Goal: Task Accomplishment & Management: Use online tool/utility

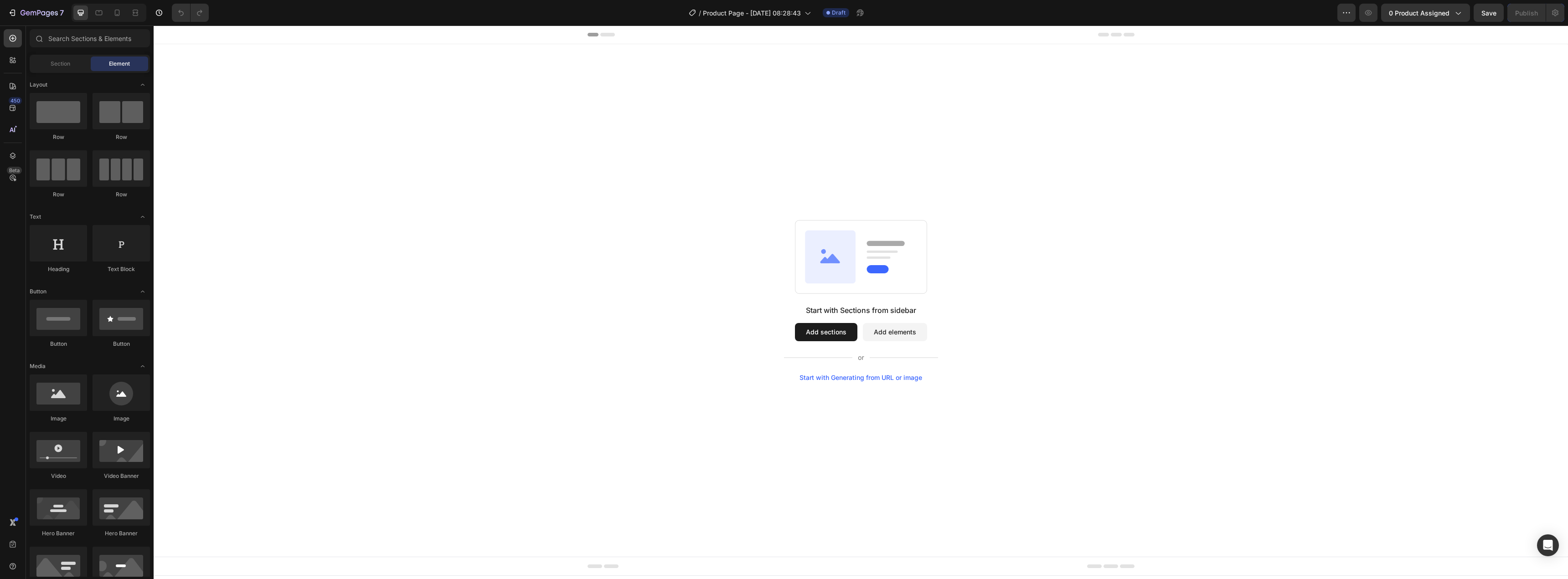
click at [905, 329] on button "Add elements" at bounding box center [895, 332] width 64 height 18
click at [829, 335] on button "Add sections" at bounding box center [826, 332] width 62 height 18
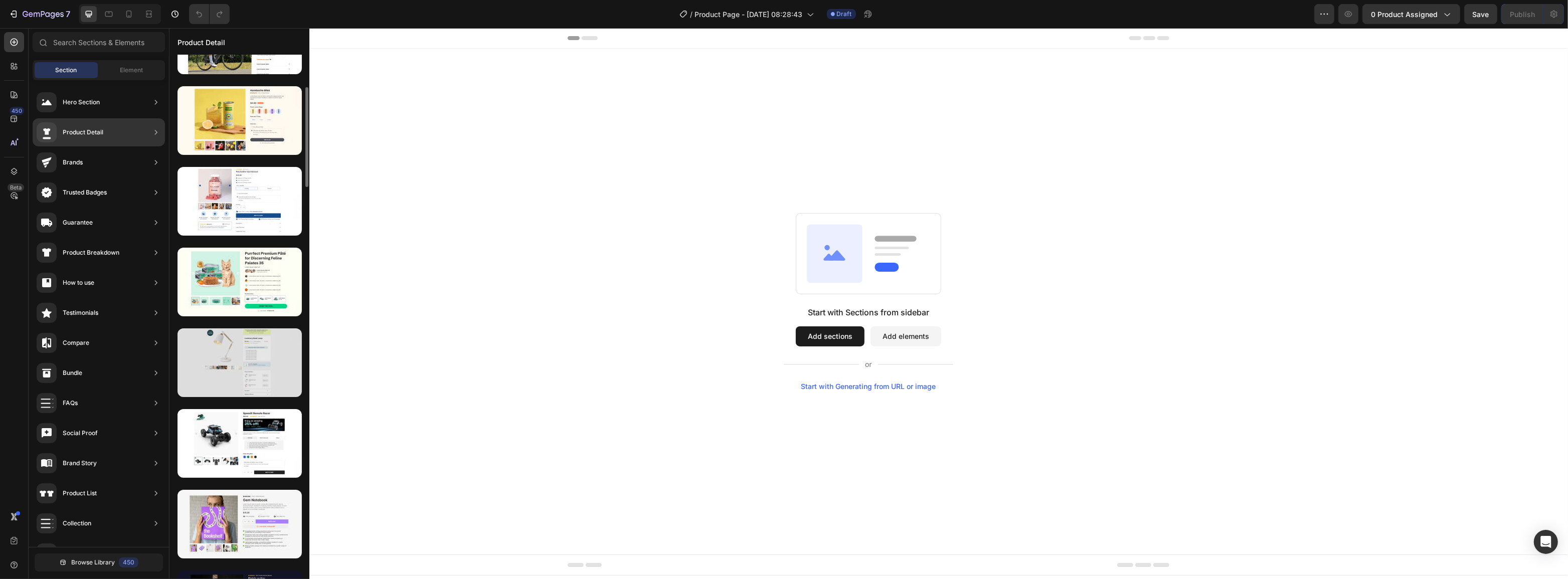
scroll to position [546, 0]
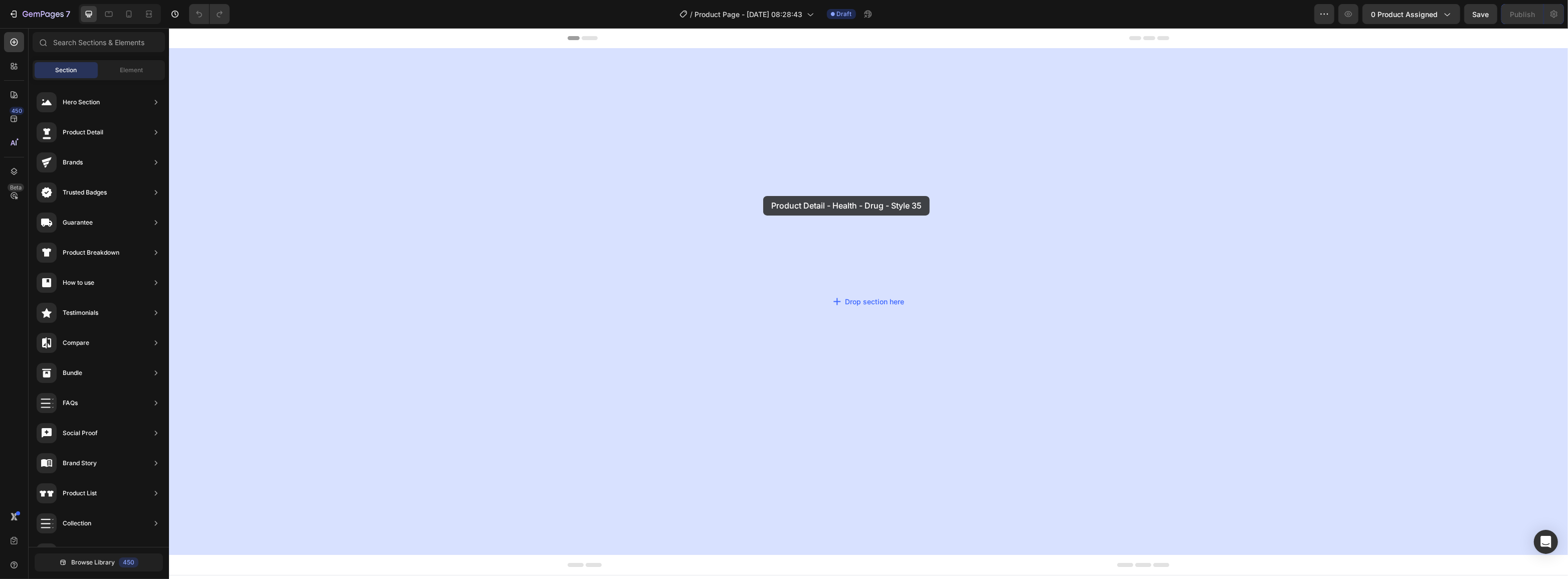
drag, startPoint x: 432, startPoint y: 159, endPoint x: 512, endPoint y: 320, distance: 179.8
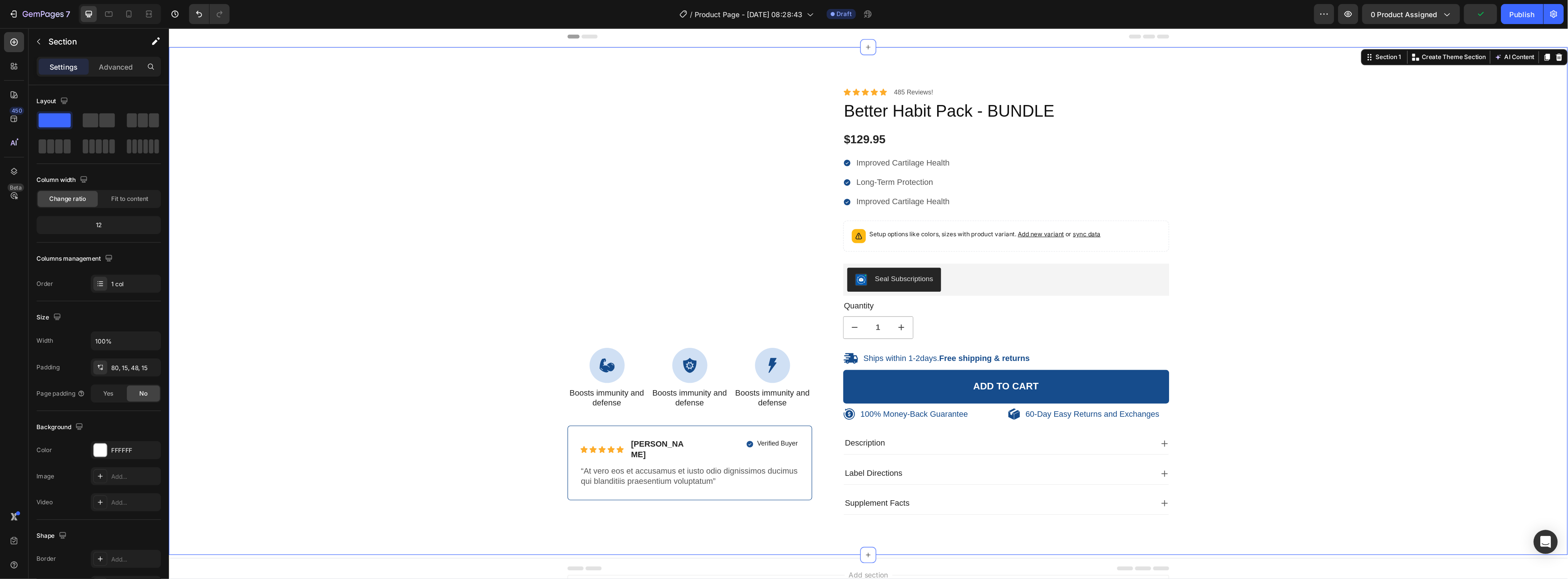
scroll to position [0, 0]
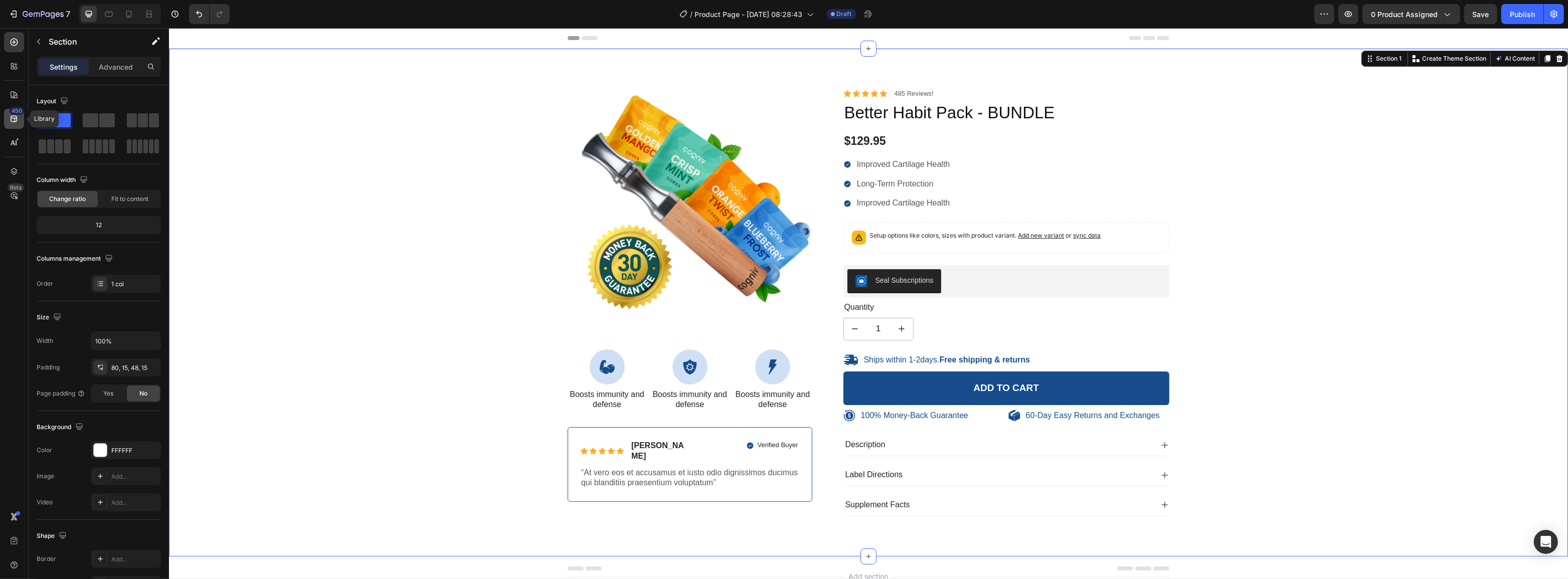
click at [9, 116] on icon at bounding box center [14, 119] width 10 height 10
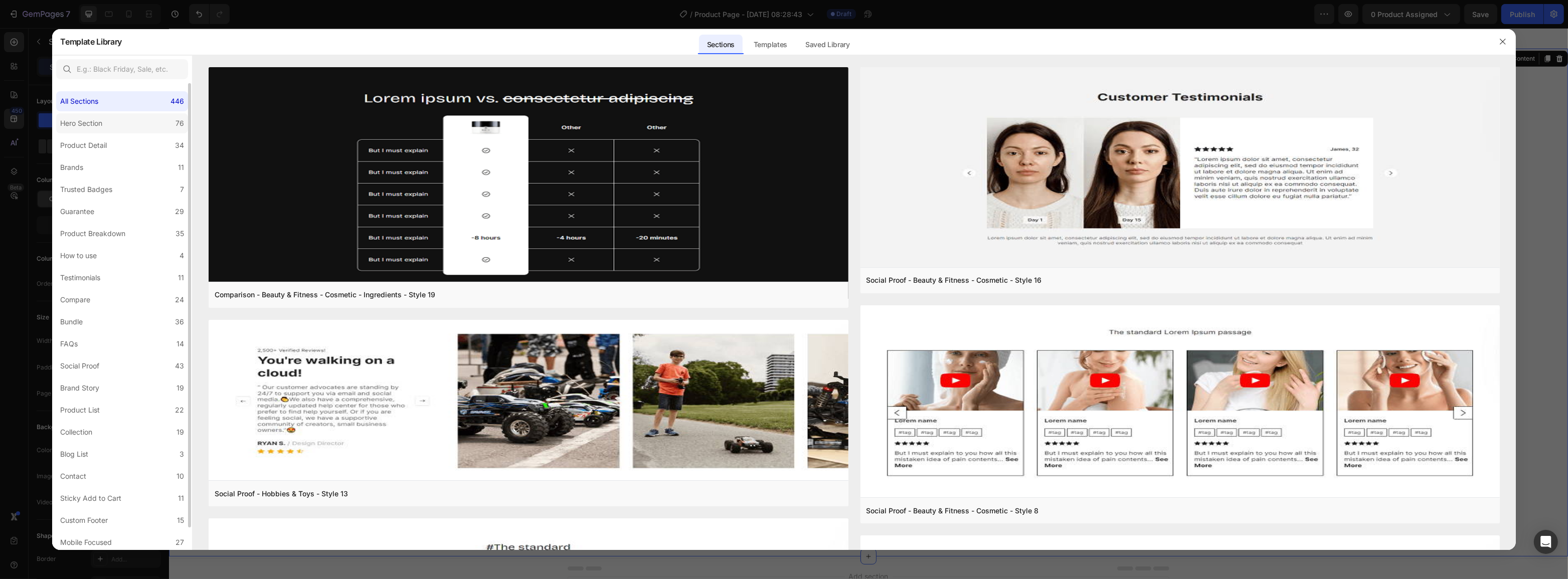
click at [133, 122] on label "Hero Section 76" at bounding box center [122, 123] width 132 height 20
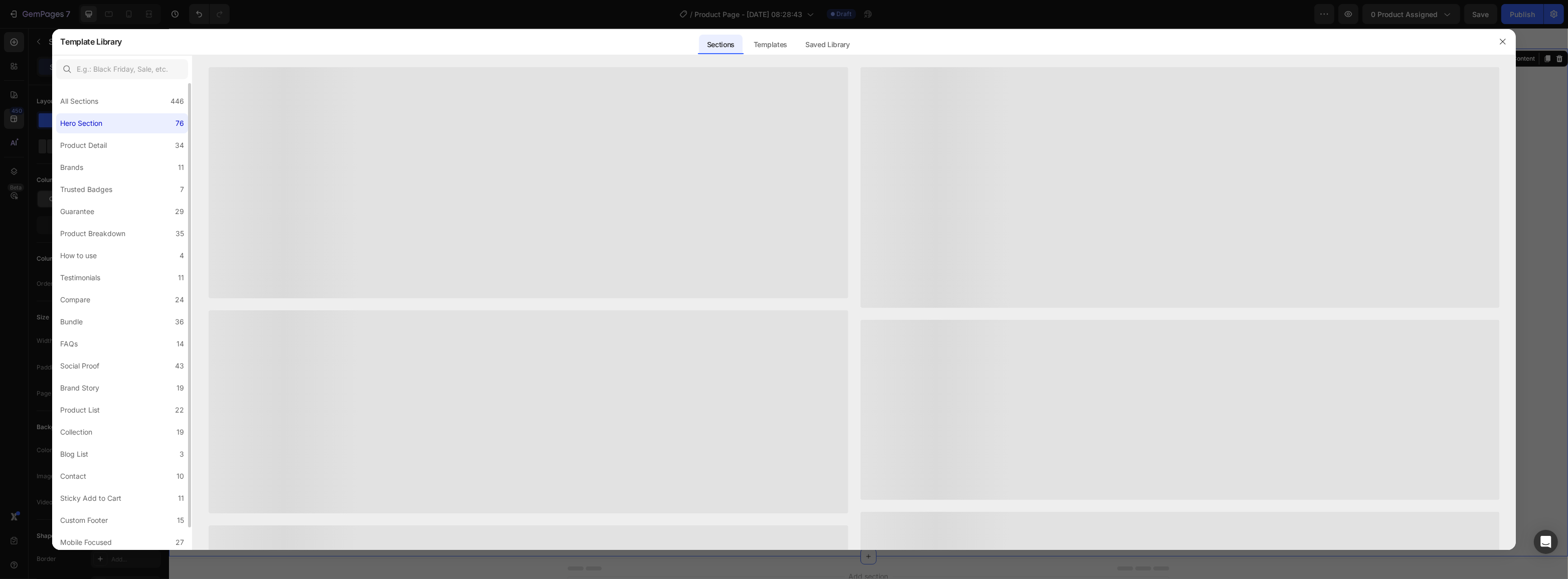
click at [123, 136] on label "Product Detail 34" at bounding box center [122, 146] width 132 height 20
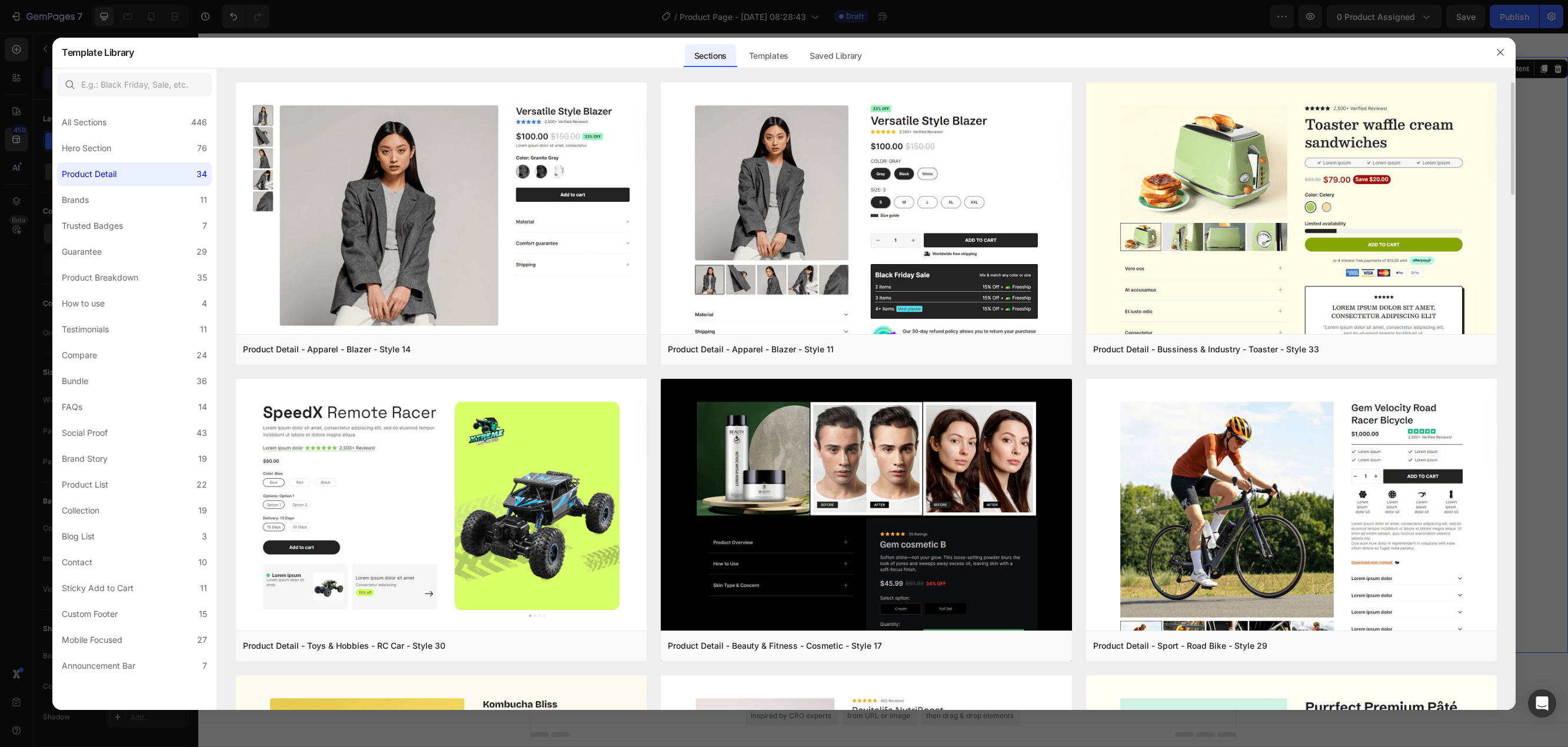
scroll to position [411, 0]
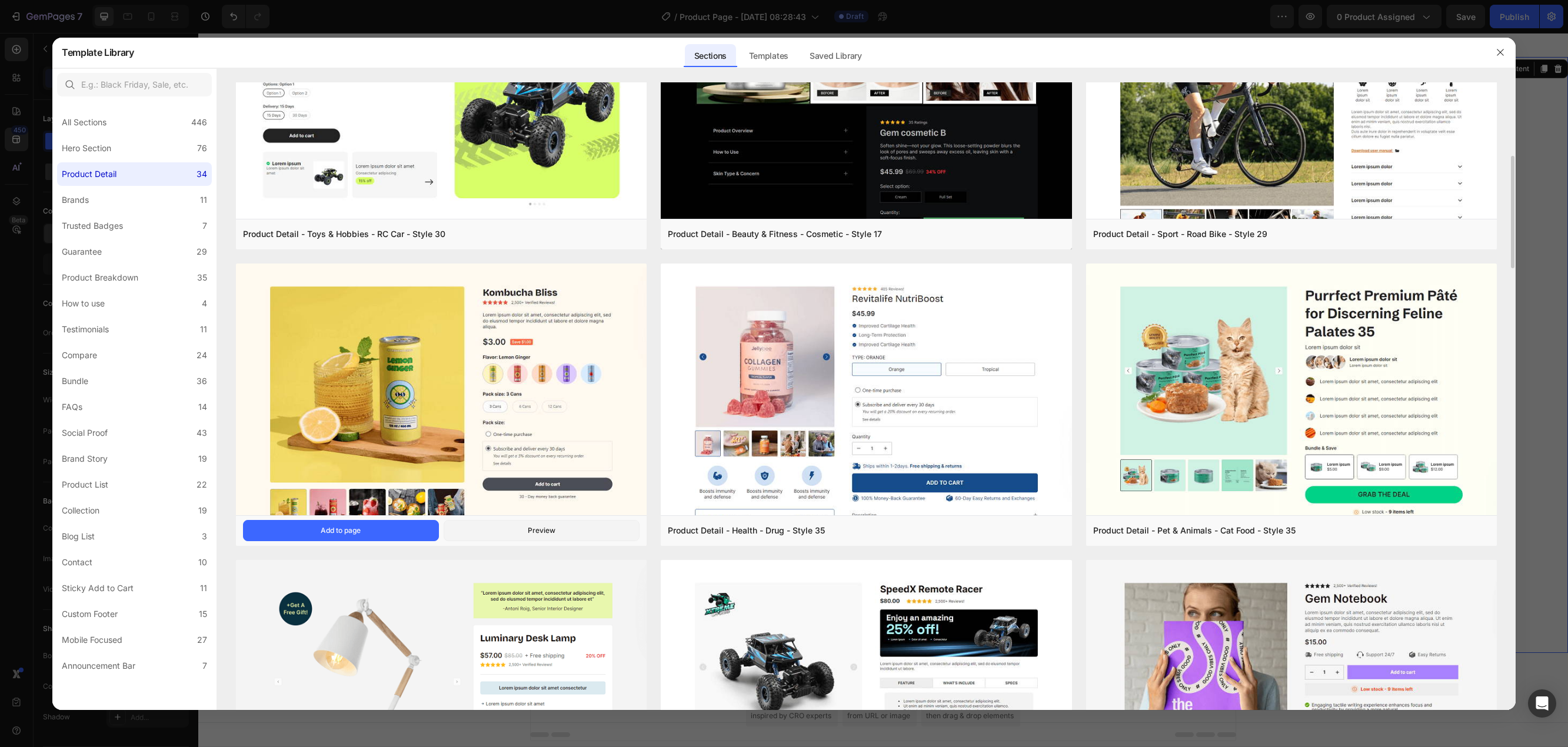
drag, startPoint x: 355, startPoint y: 530, endPoint x: 567, endPoint y: 518, distance: 212.3
click at [355, 530] on div "Add to page" at bounding box center [340, 530] width 40 height 11
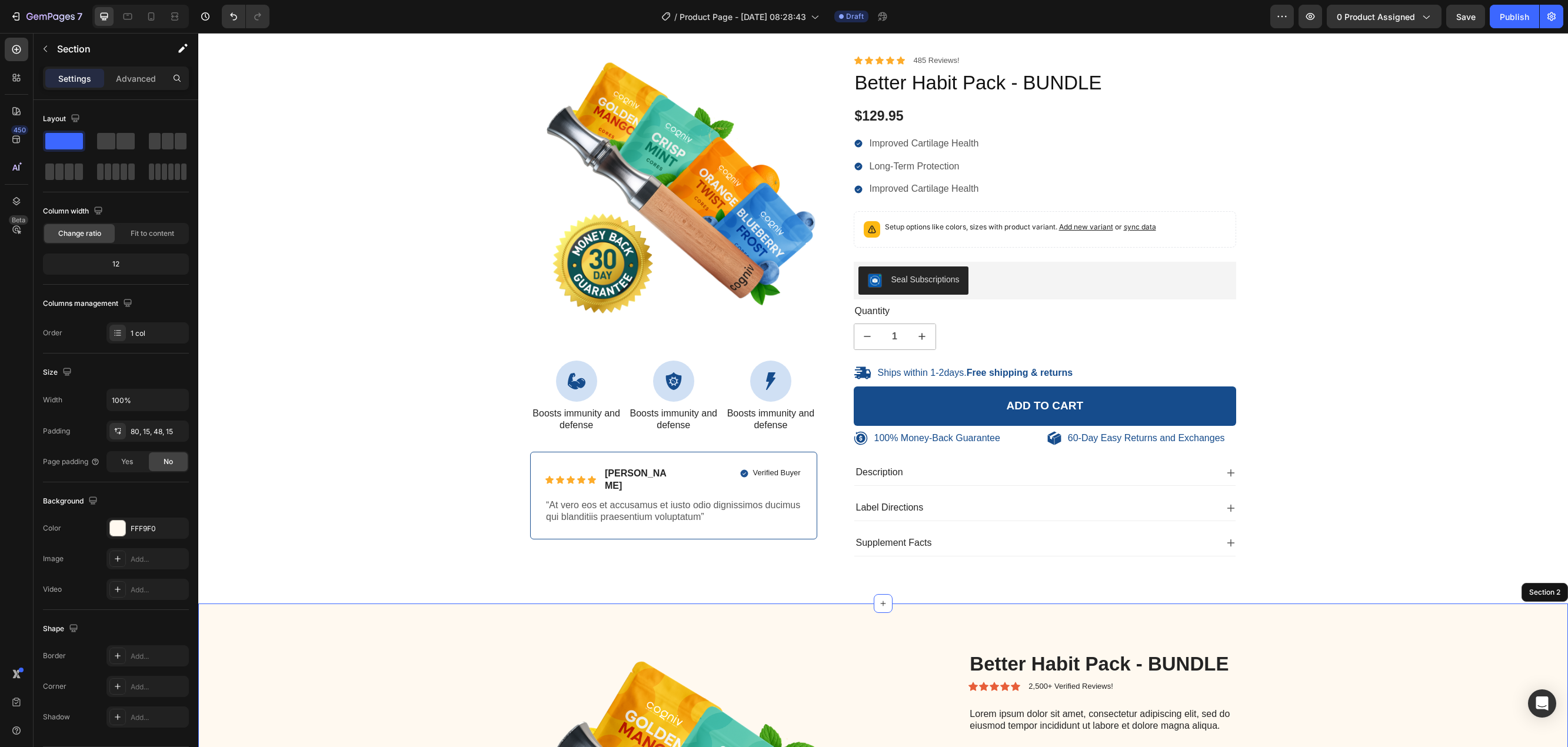
scroll to position [0, 0]
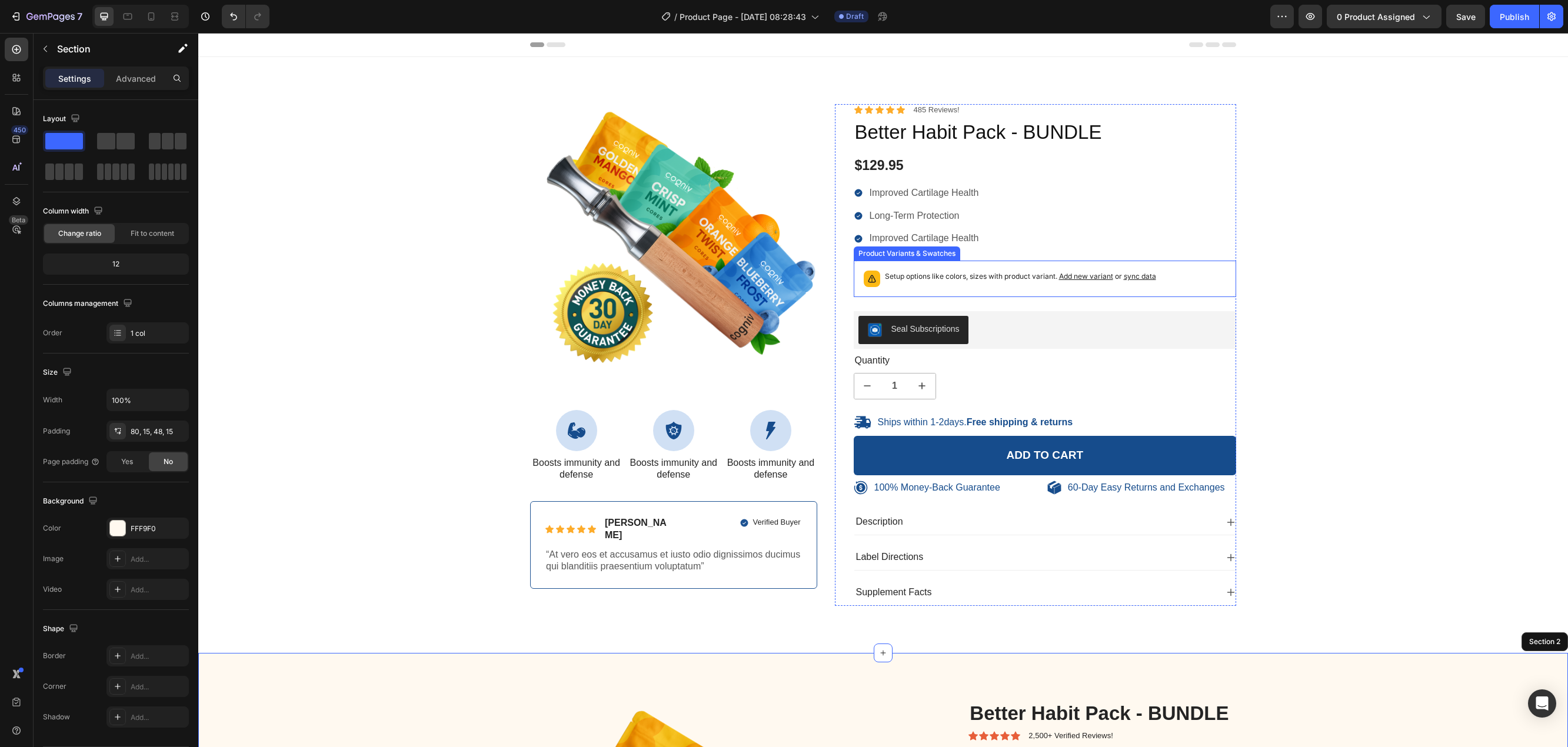
click at [901, 286] on div "Setup options like colors, sizes with product variant. Add new variant or sync …" at bounding box center [1020, 279] width 271 height 17
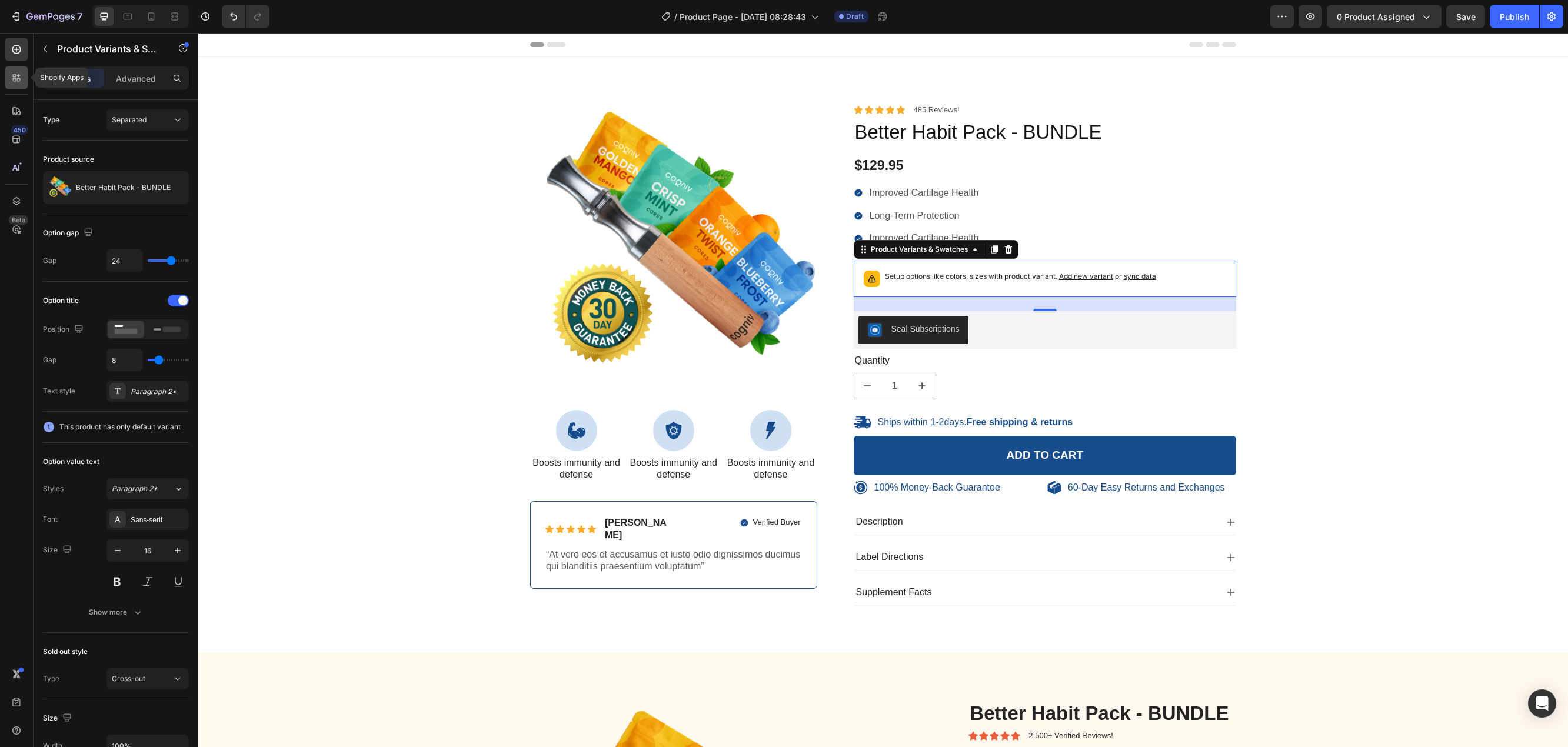
click at [24, 73] on div at bounding box center [17, 78] width 24 height 24
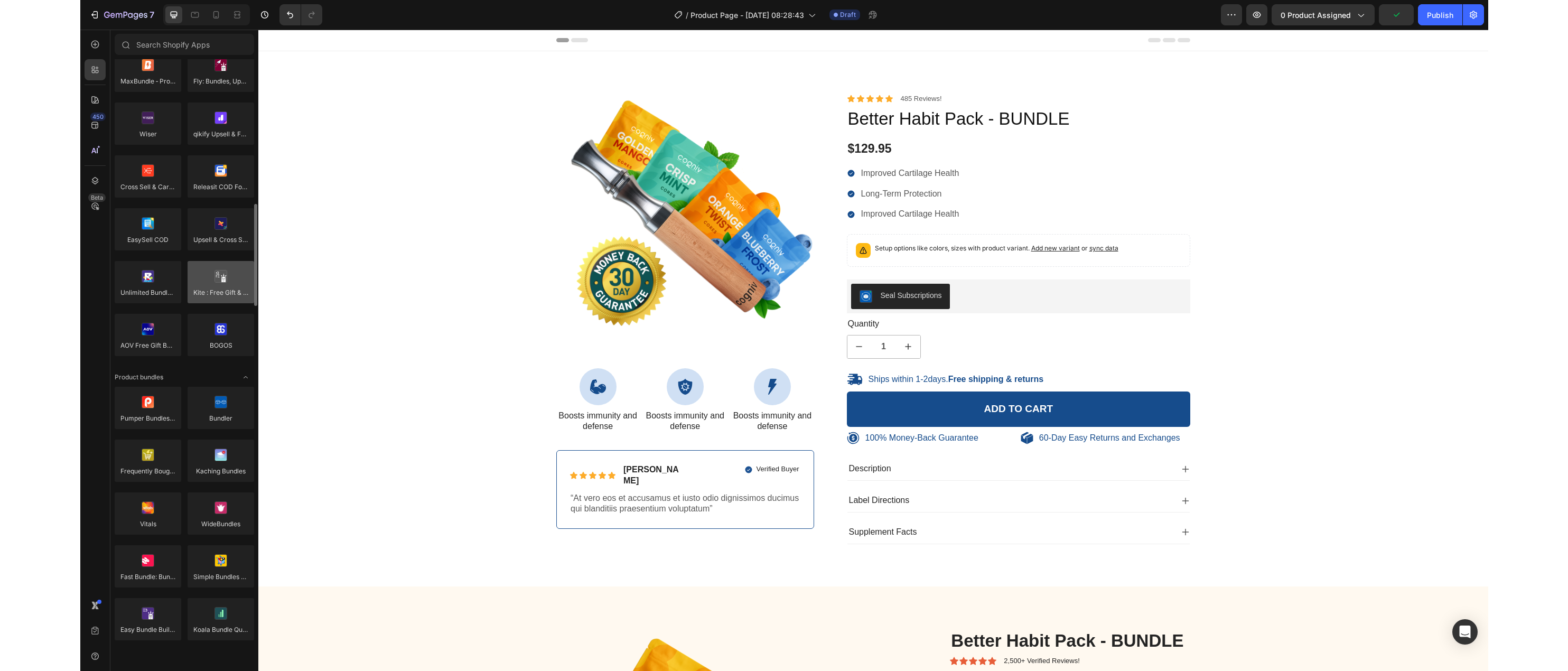
scroll to position [528, 0]
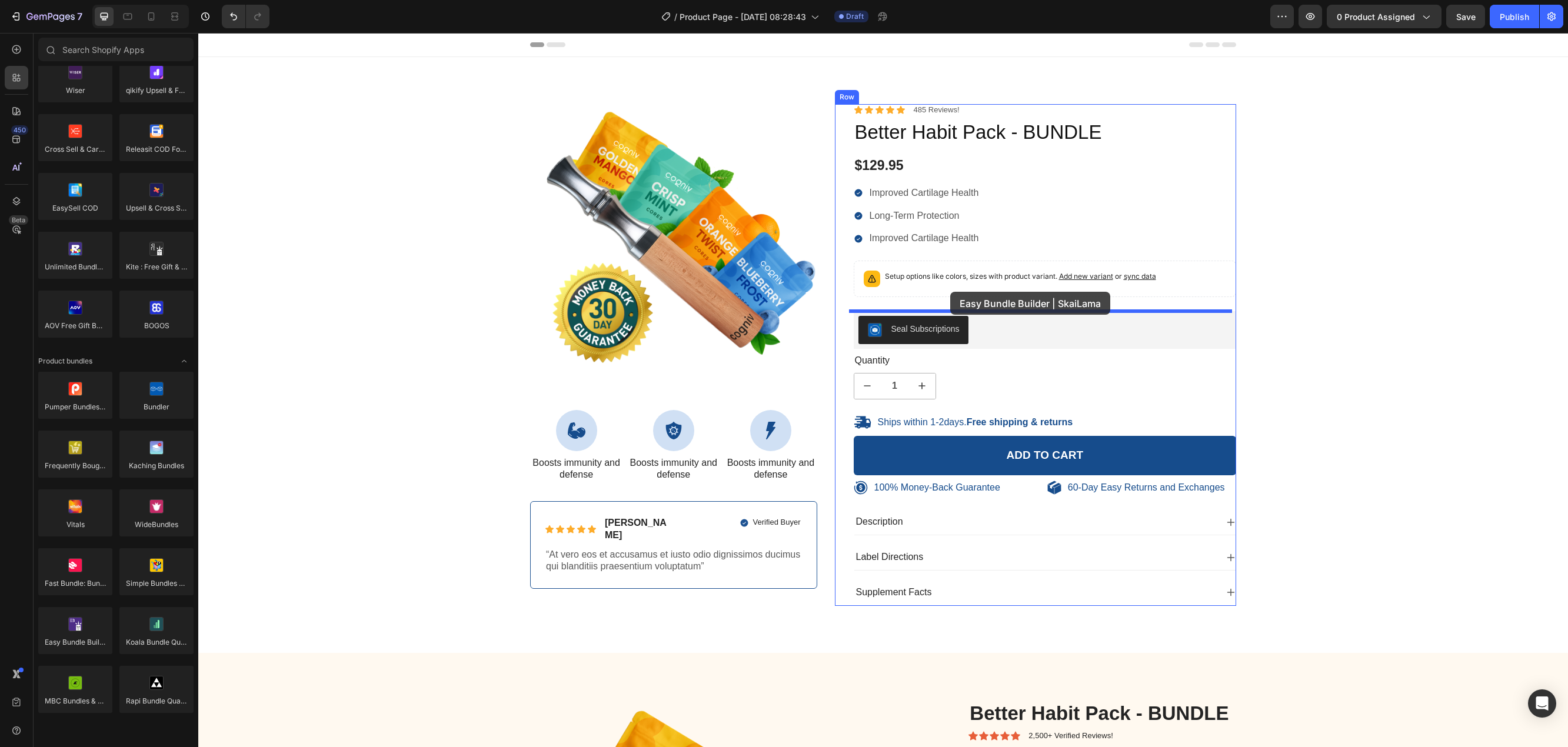
drag, startPoint x: 278, startPoint y: 668, endPoint x: 949, endPoint y: 292, distance: 769.2
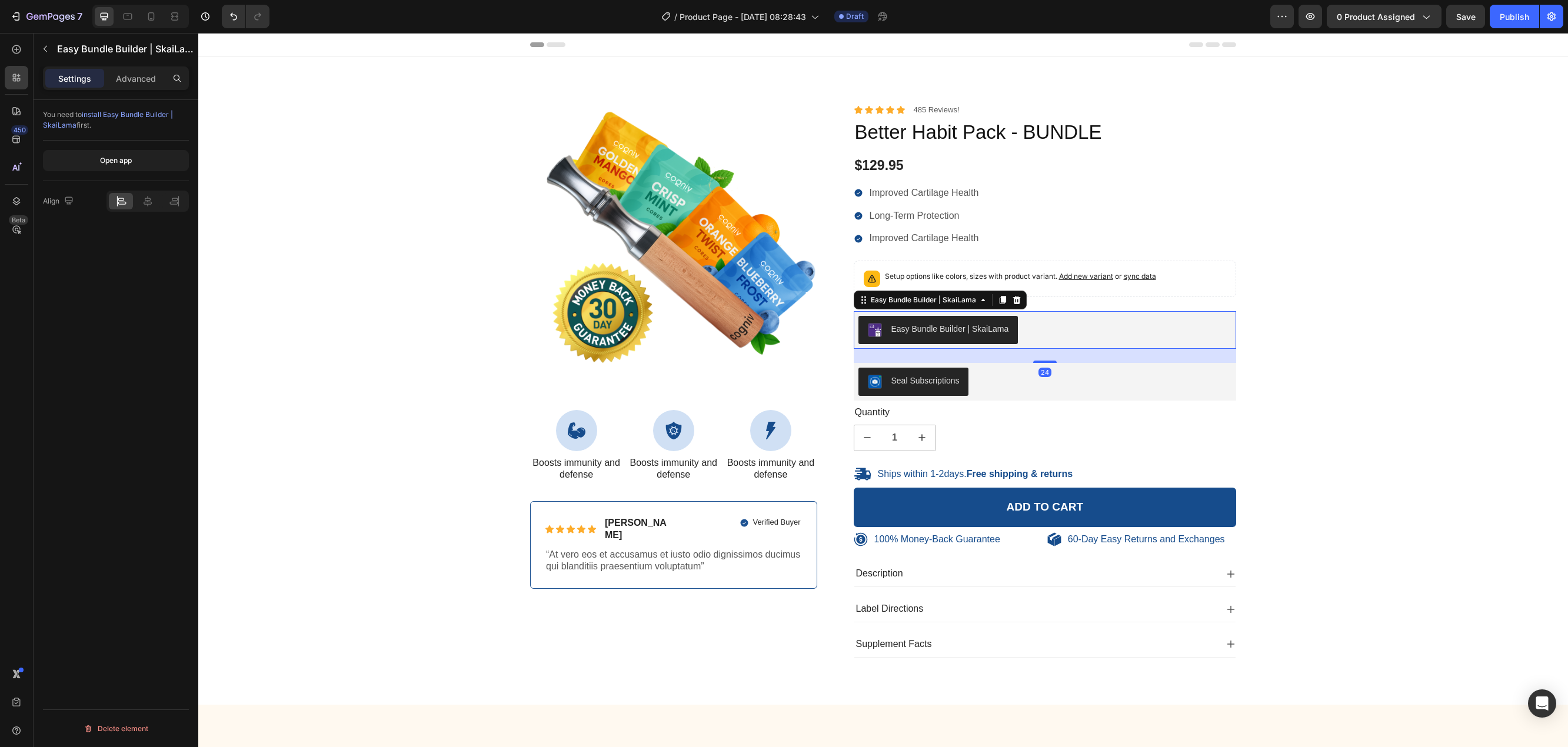
click at [963, 326] on div "Easy Bundle Builder | SkaiLama" at bounding box center [950, 329] width 118 height 13
click at [1381, 22] on span "0 product assigned" at bounding box center [1376, 17] width 79 height 13
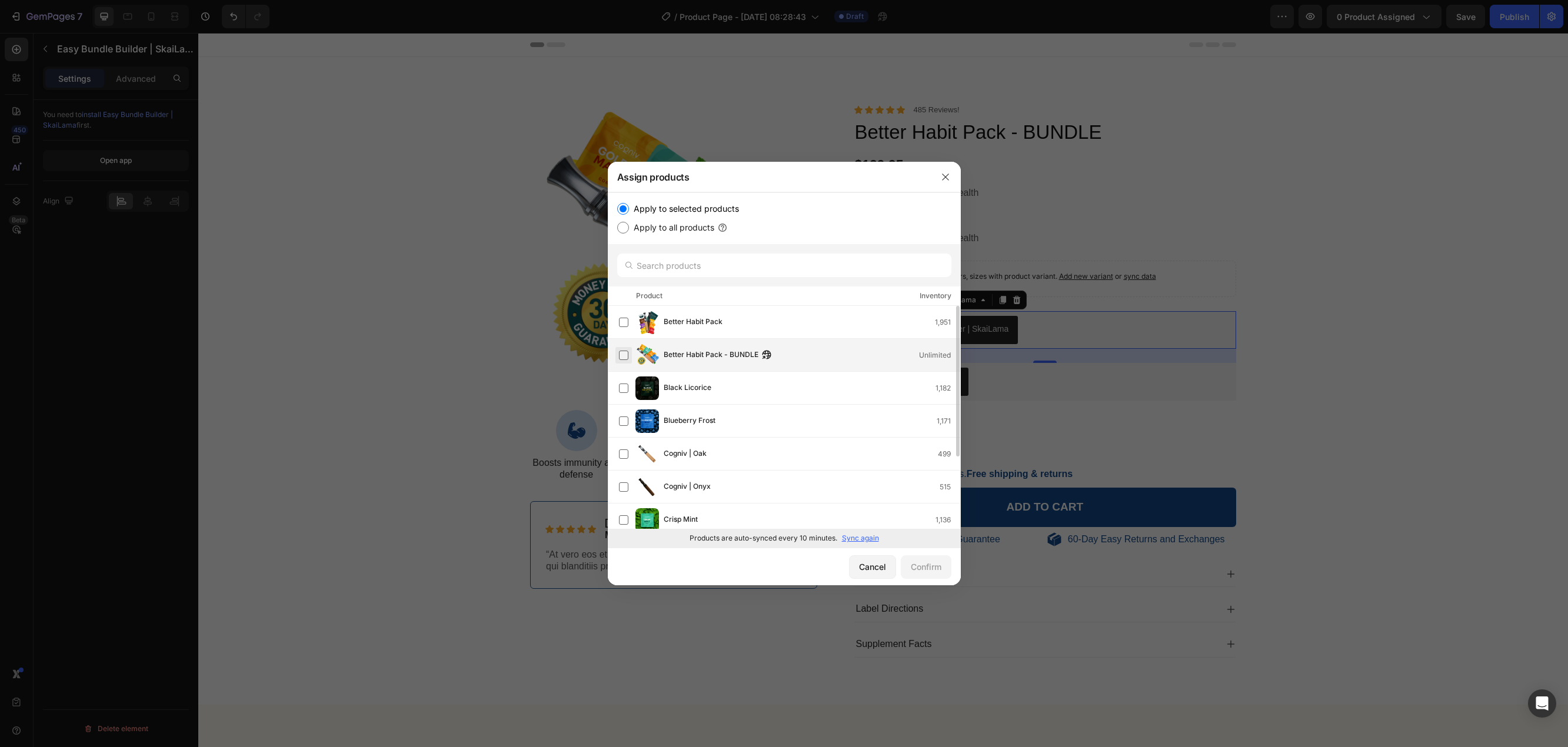
click at [628, 351] on label at bounding box center [623, 355] width 10 height 10
click at [928, 577] on button "Confirm" at bounding box center [926, 567] width 51 height 24
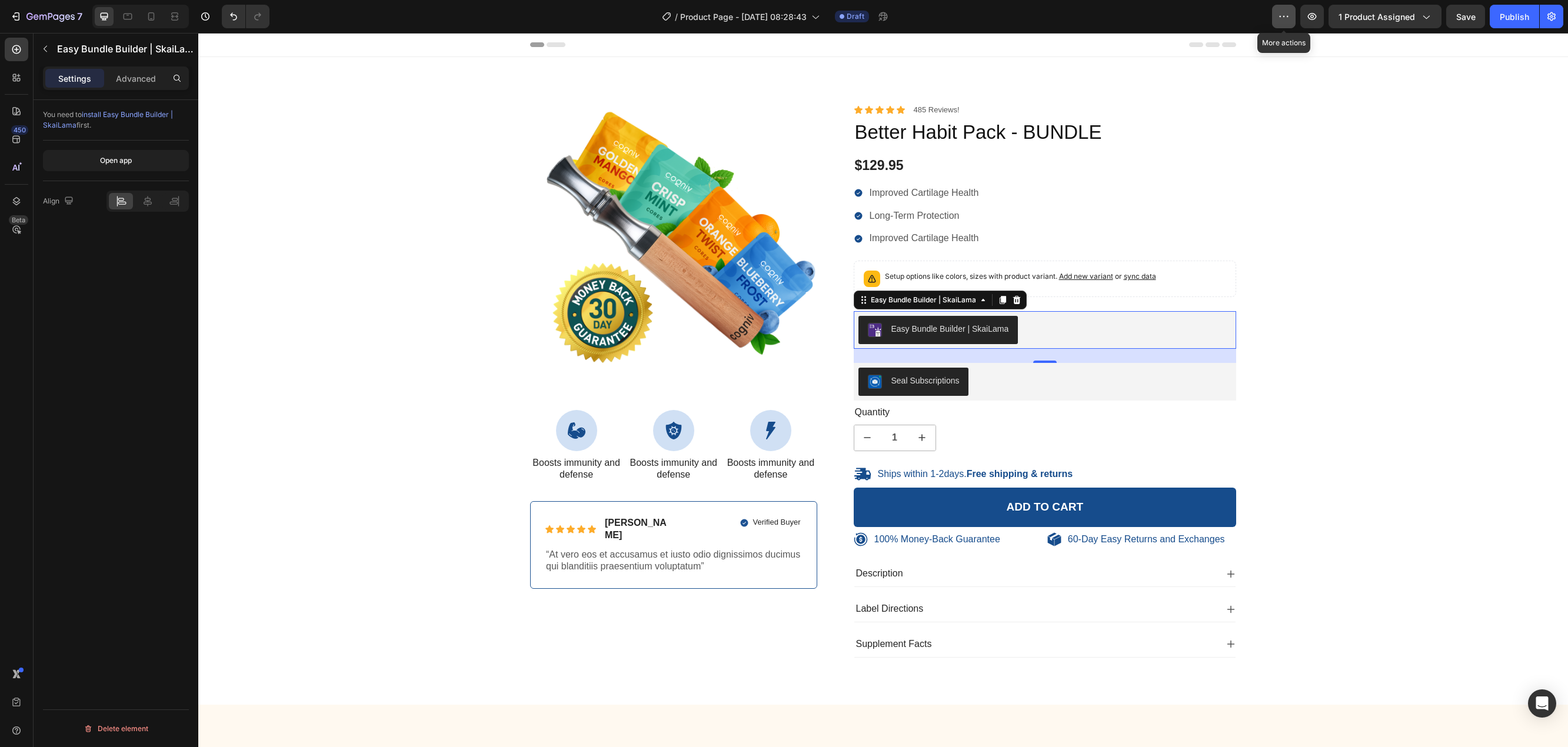
click at [1282, 19] on icon "button" at bounding box center [1283, 17] width 12 height 12
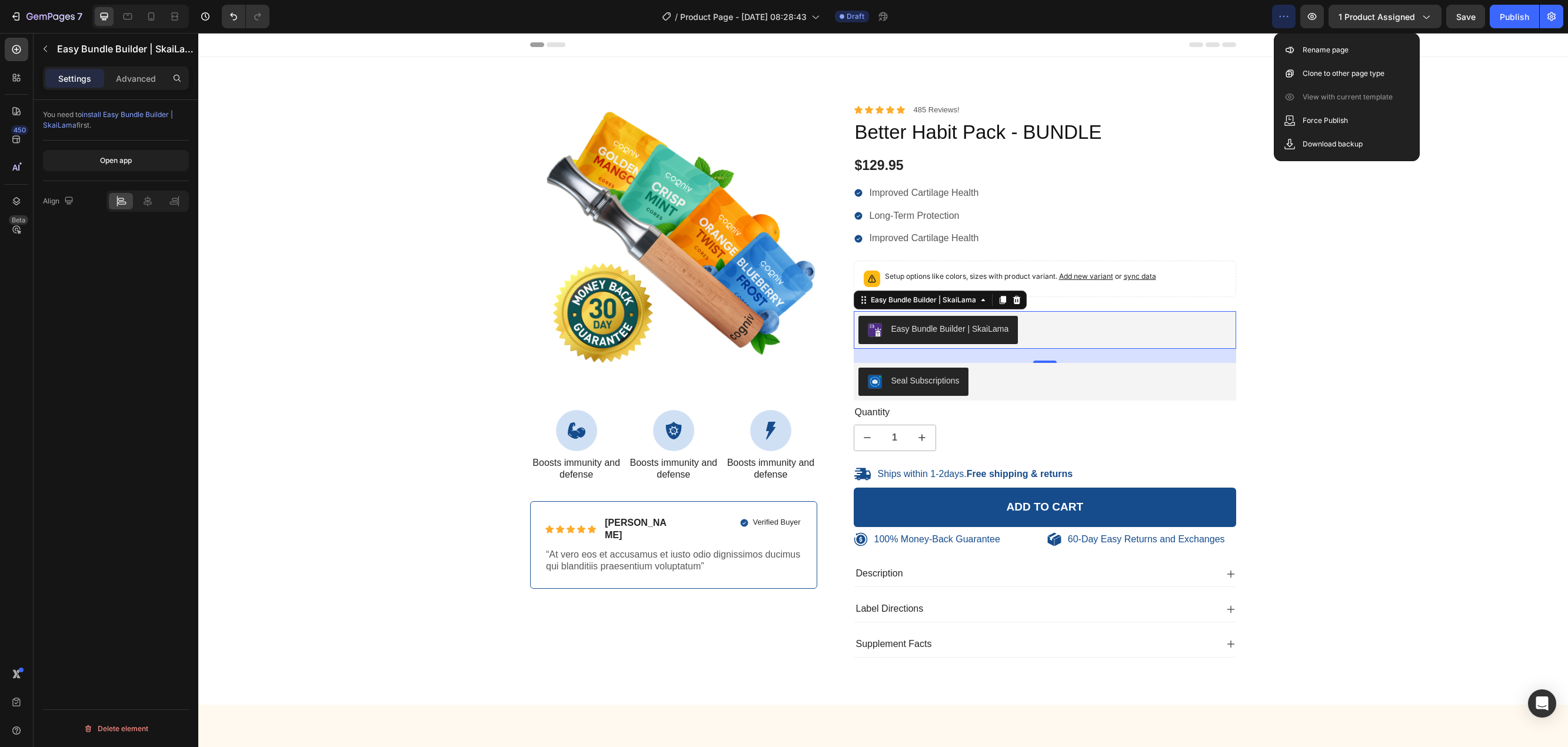
click at [1000, 332] on div "Easy Bundle Builder | SkaiLama" at bounding box center [950, 329] width 118 height 13
click at [1109, 327] on div "Easy Bundle Builder | SkaiLama" at bounding box center [1045, 330] width 373 height 28
click at [1412, 358] on div "100% Money-Back Guarantee Item List 60-Day Easy Returns Item List Row Product I…" at bounding box center [883, 390] width 1352 height 572
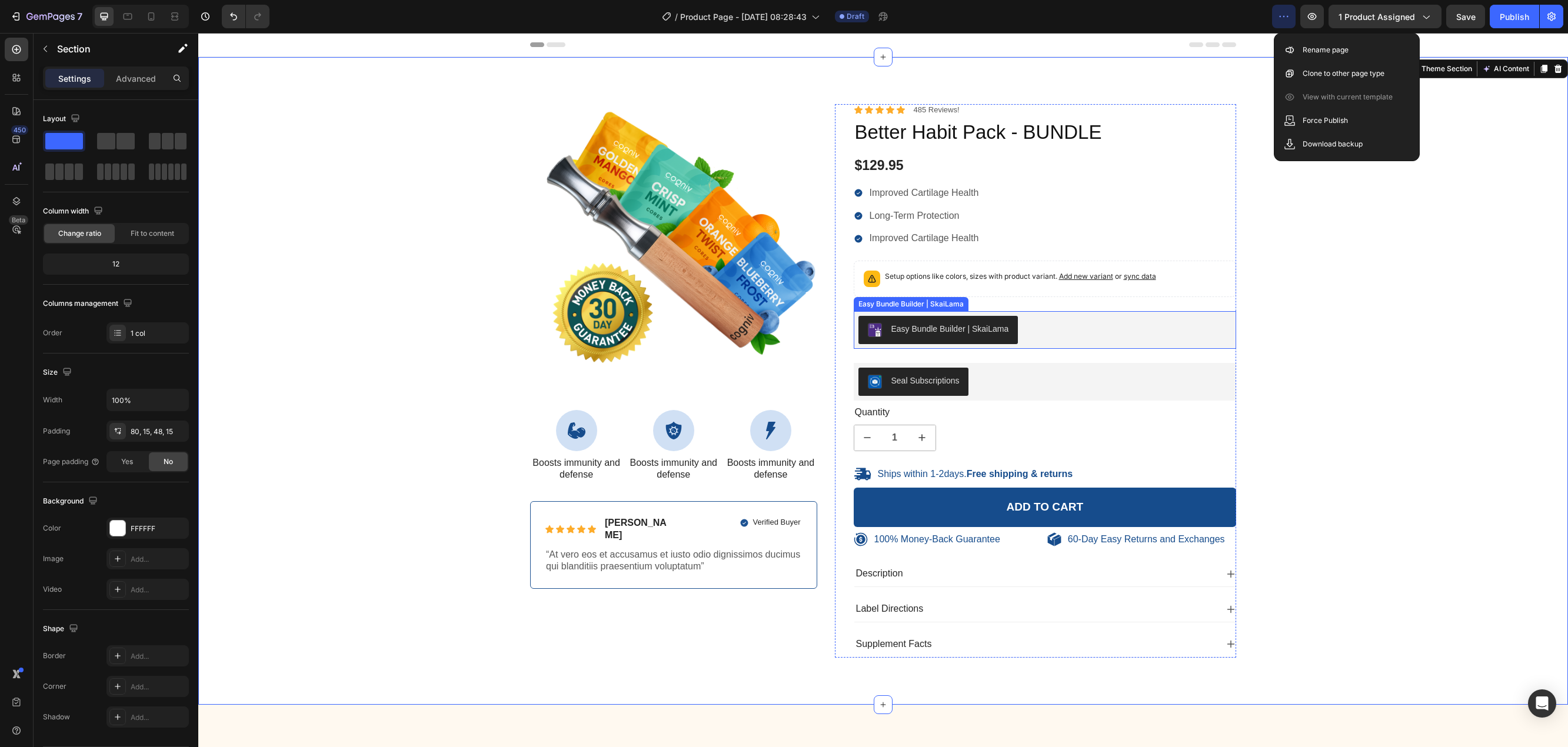
click at [894, 329] on div "Easy Bundle Builder | SkaiLama" at bounding box center [950, 329] width 118 height 13
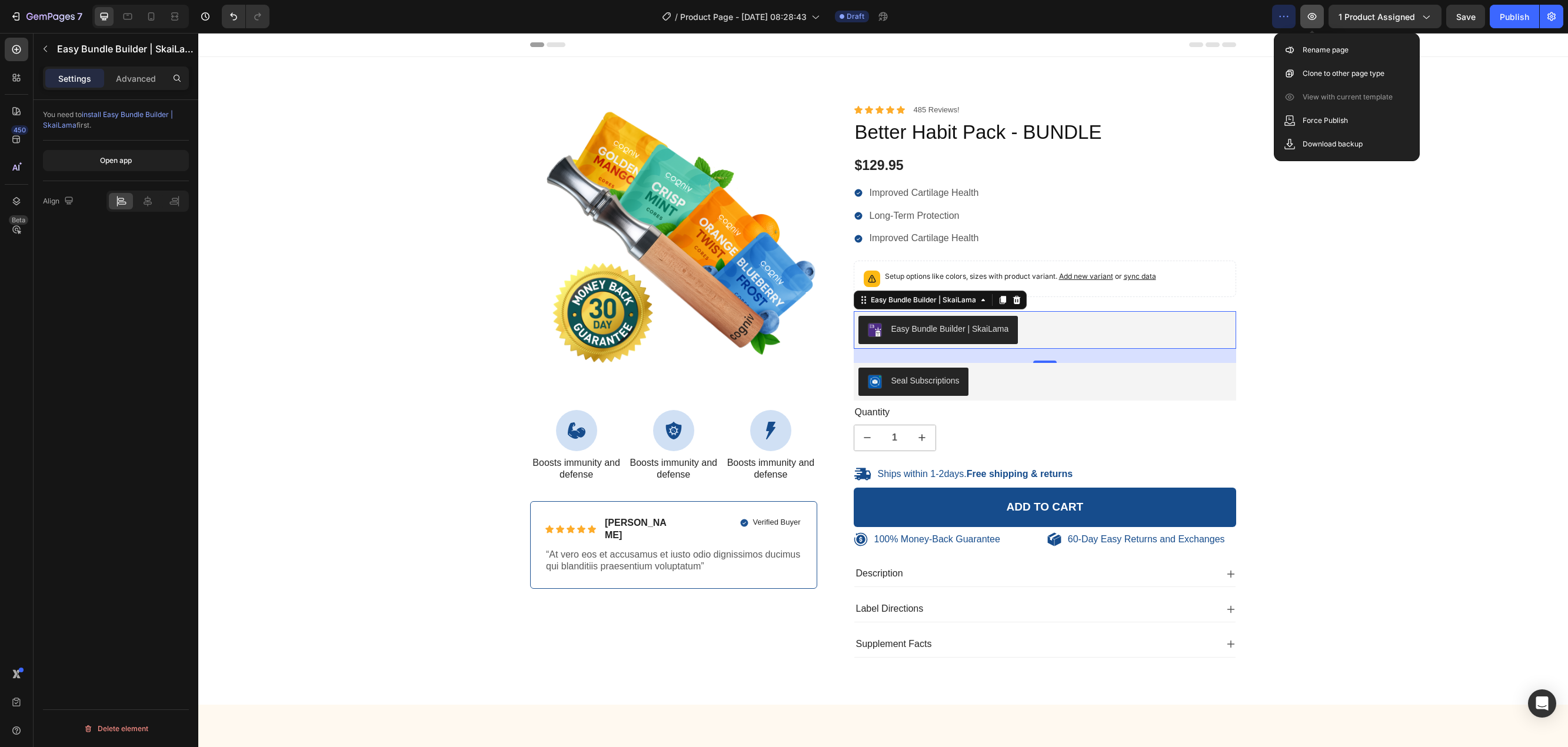
click at [1311, 15] on icon "button" at bounding box center [1312, 17] width 12 height 12
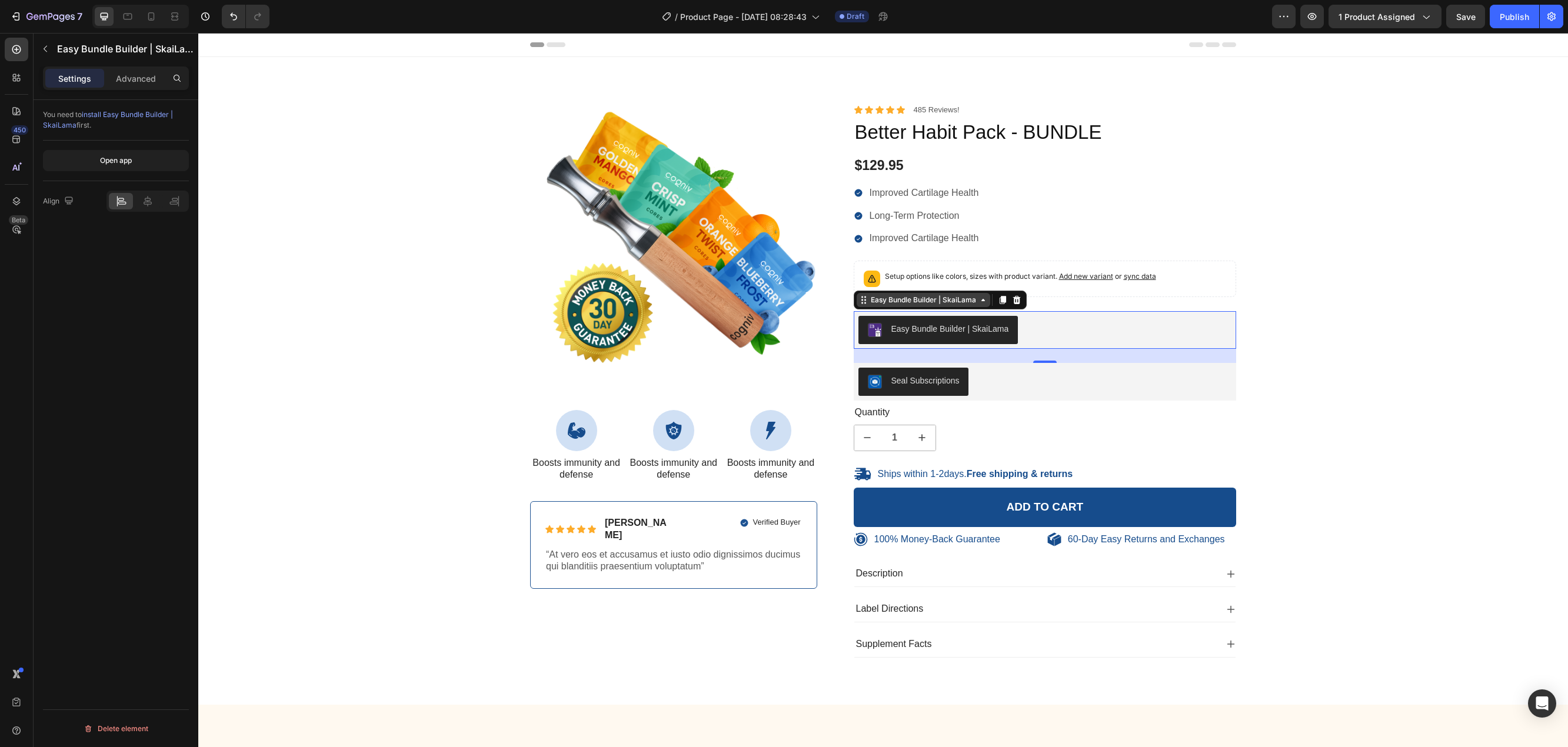
click at [978, 303] on icon at bounding box center [983, 300] width 10 height 10
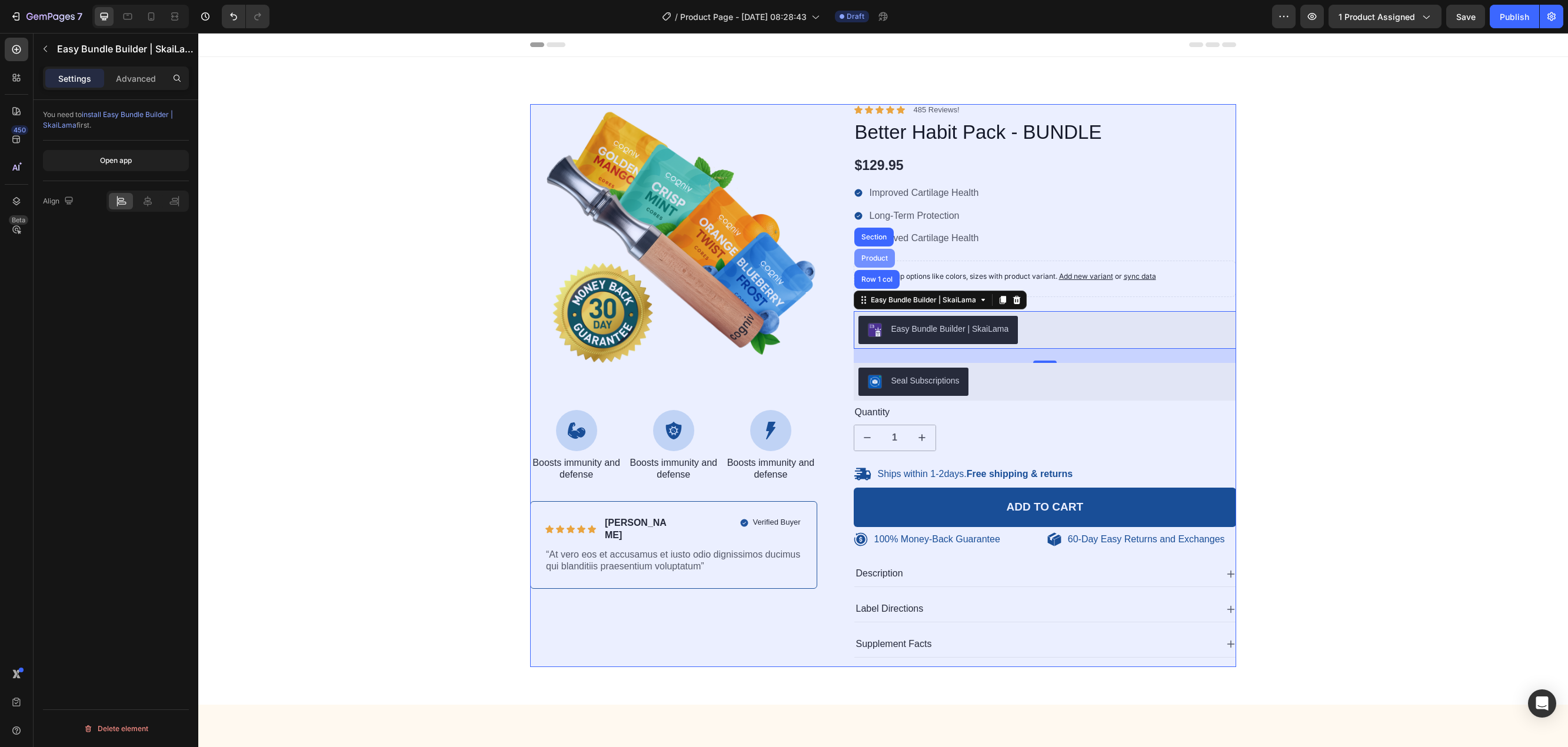
click at [868, 259] on div "Product" at bounding box center [875, 257] width 31 height 7
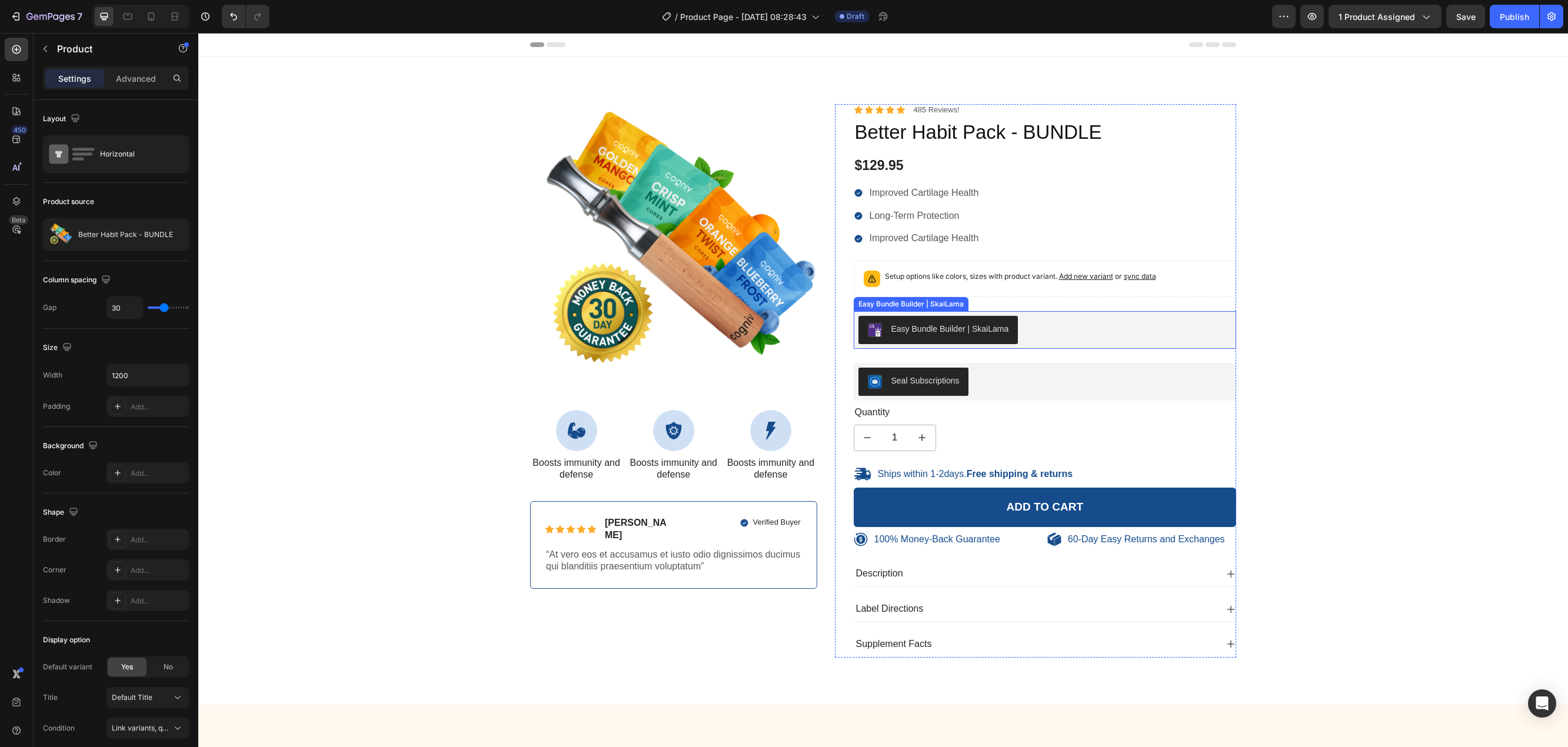
click at [956, 332] on div "Easy Bundle Builder | SkaiLama" at bounding box center [950, 329] width 118 height 13
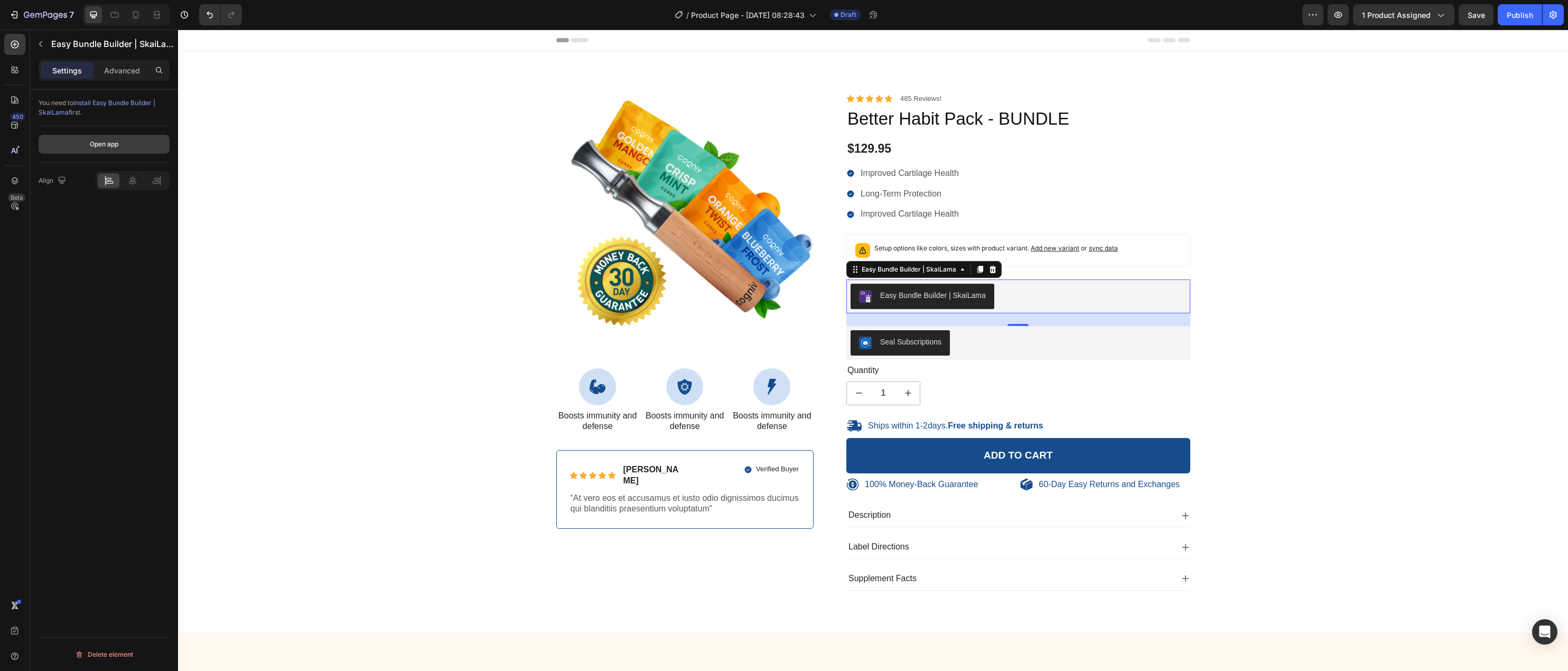
click at [111, 143] on div "Open app" at bounding box center [104, 144] width 28 height 10
click at [960, 298] on div "Easy Bundle Builder | SkaiLama" at bounding box center [933, 295] width 106 height 11
click at [119, 68] on p "Advanced" at bounding box center [122, 71] width 36 height 11
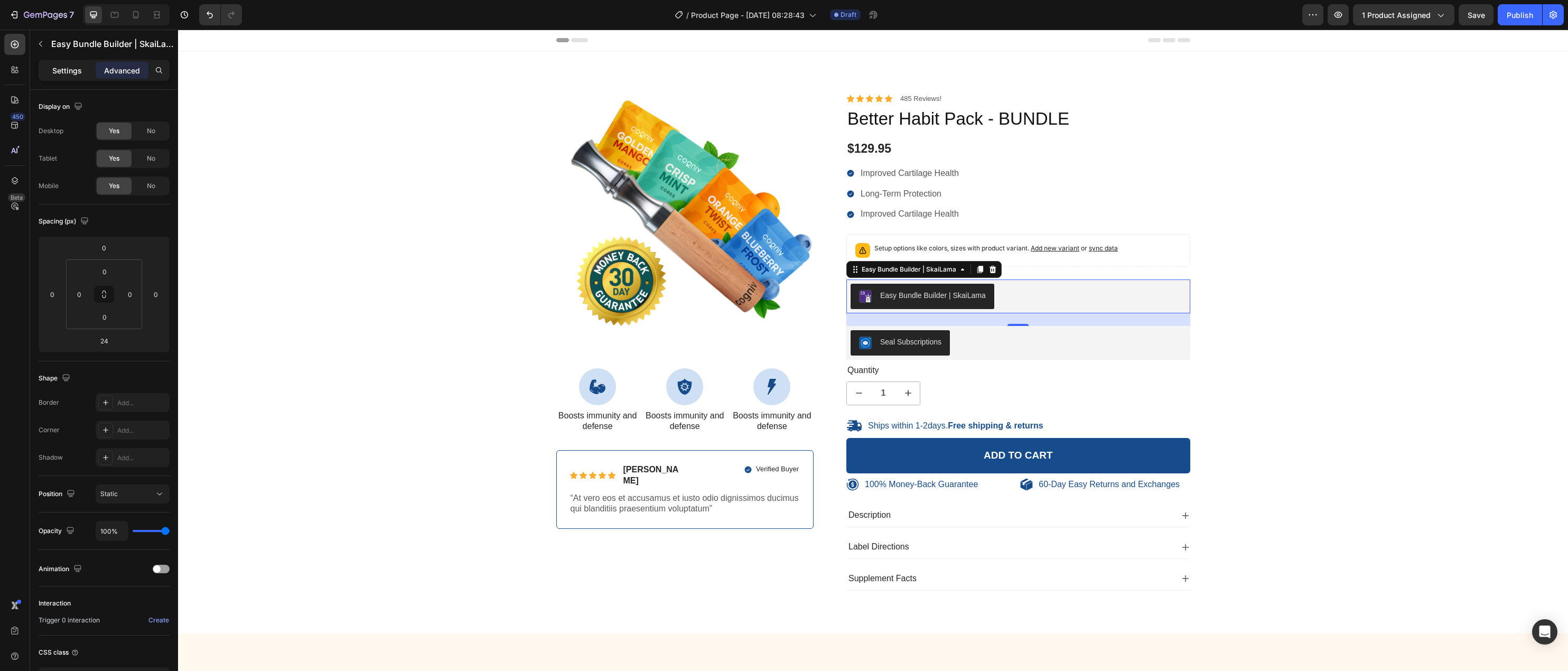
click at [68, 71] on p "Settings" at bounding box center [67, 71] width 30 height 11
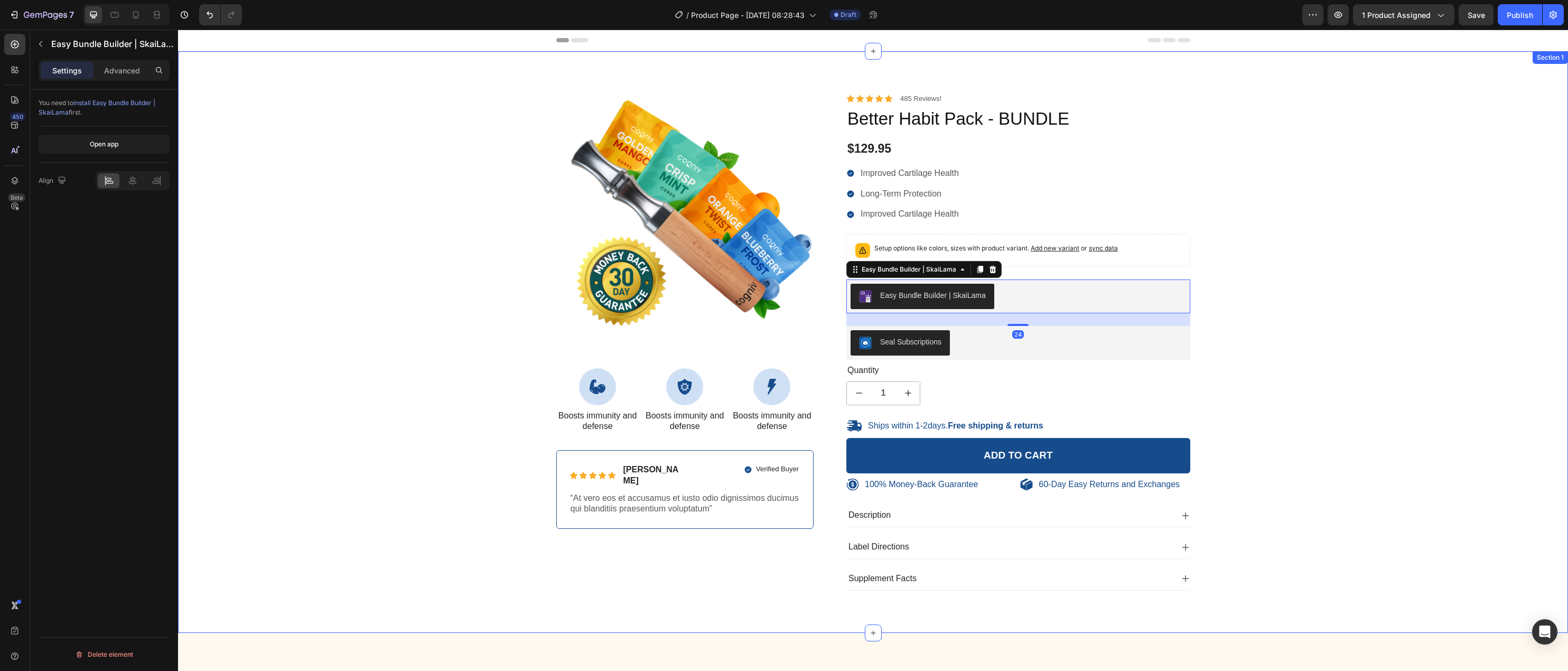
click at [1405, 275] on div "100% Money-Back Guarantee Item List 60-Day Easy Returns Item List Row Product I…" at bounding box center [873, 350] width 1374 height 514
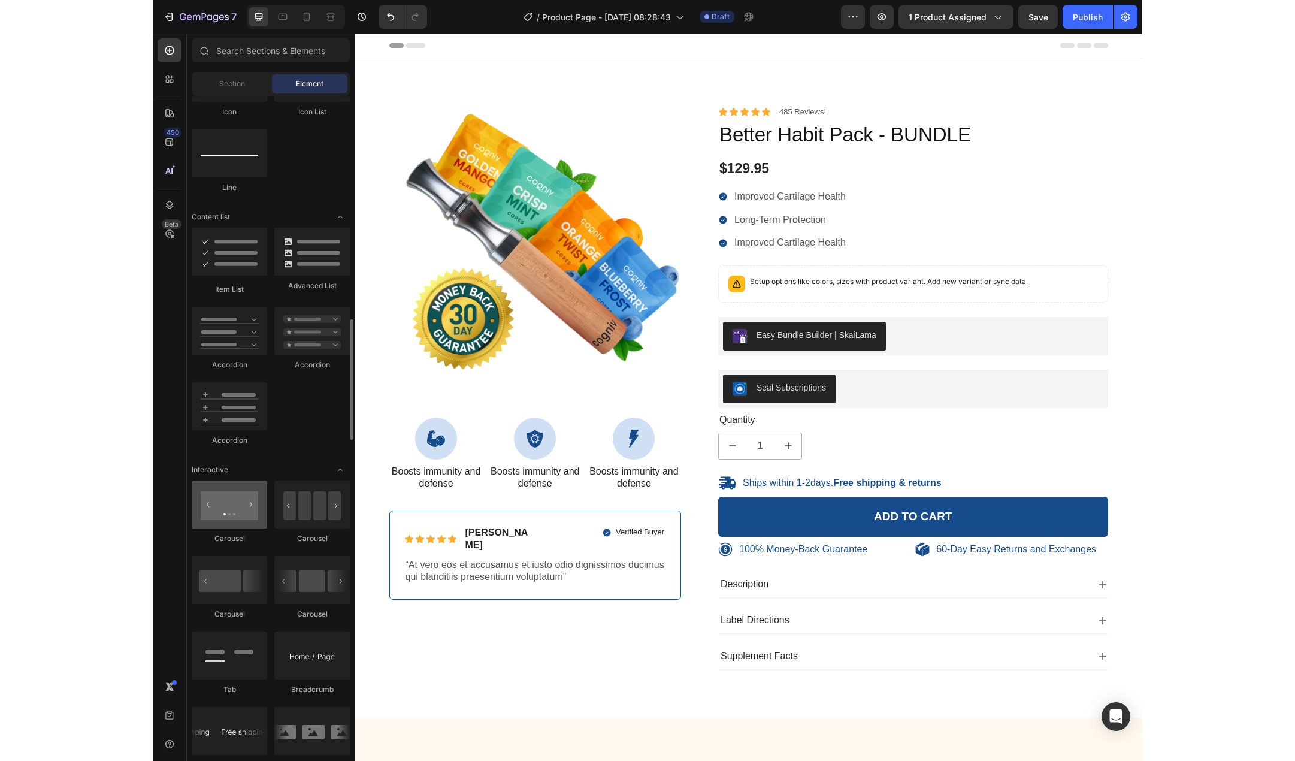
scroll to position [1018, 0]
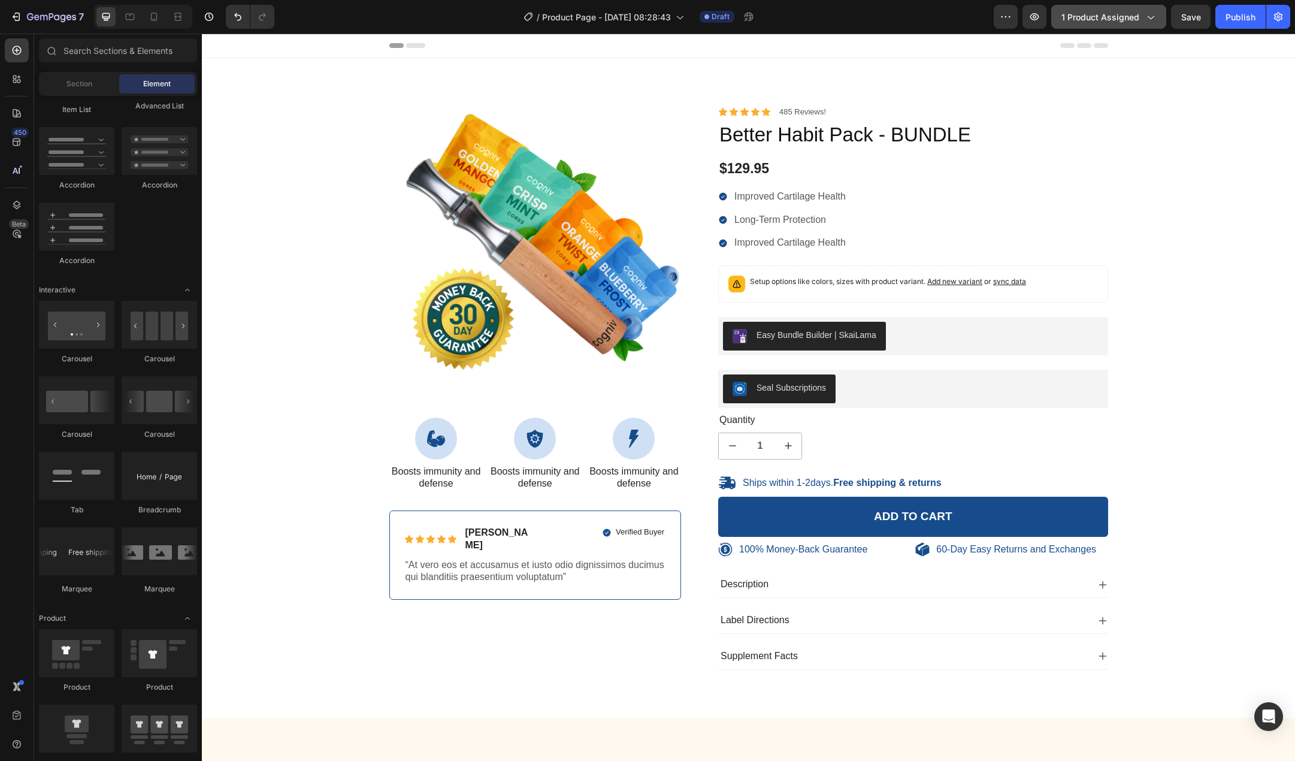
click at [1135, 25] on button "1 product assigned" at bounding box center [1108, 17] width 115 height 24
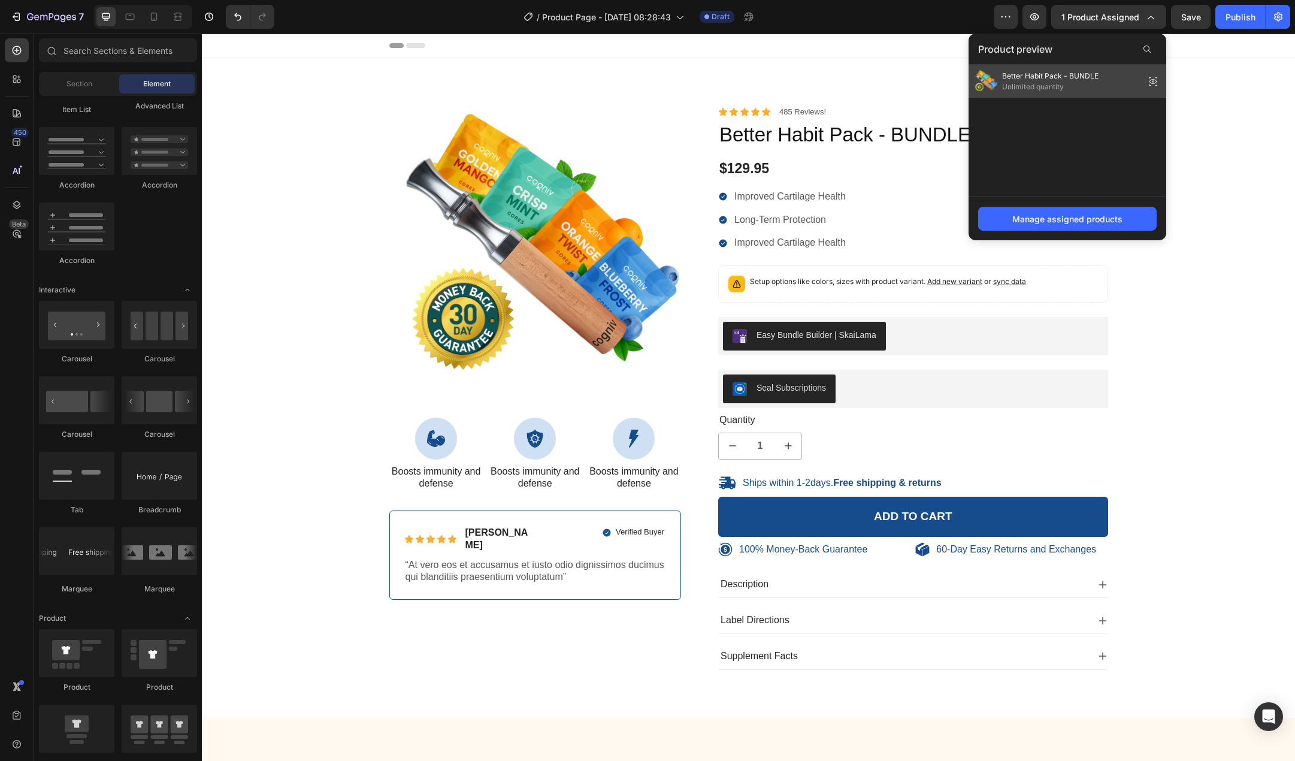
click at [1044, 72] on span "Better Habit Pack - BUNDLE" at bounding box center [1050, 76] width 96 height 11
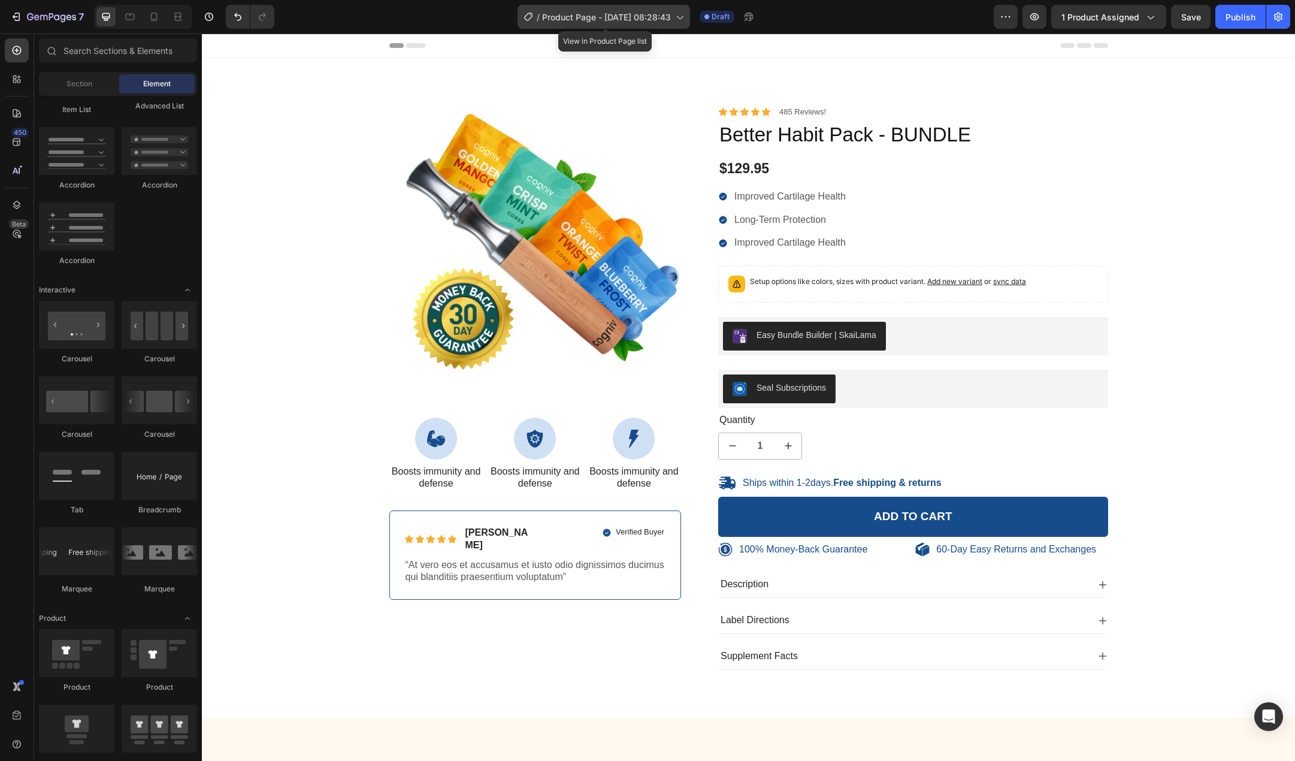
click at [606, 18] on span "Product Page - [DATE] 08:28:43" at bounding box center [606, 17] width 129 height 13
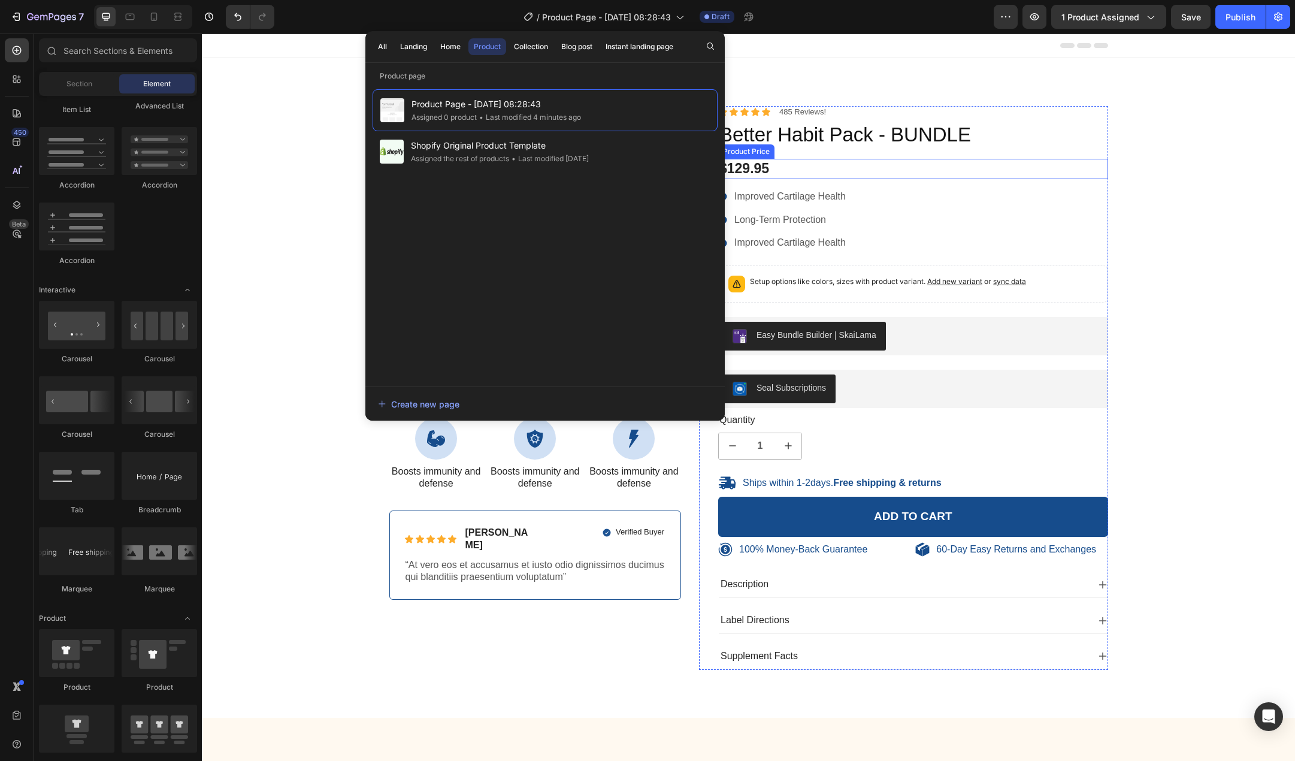
click at [1119, 169] on div "100% Money-Back Guarantee Item List 60-Day Easy Returns Item List Row Product I…" at bounding box center [748, 397] width 1075 height 583
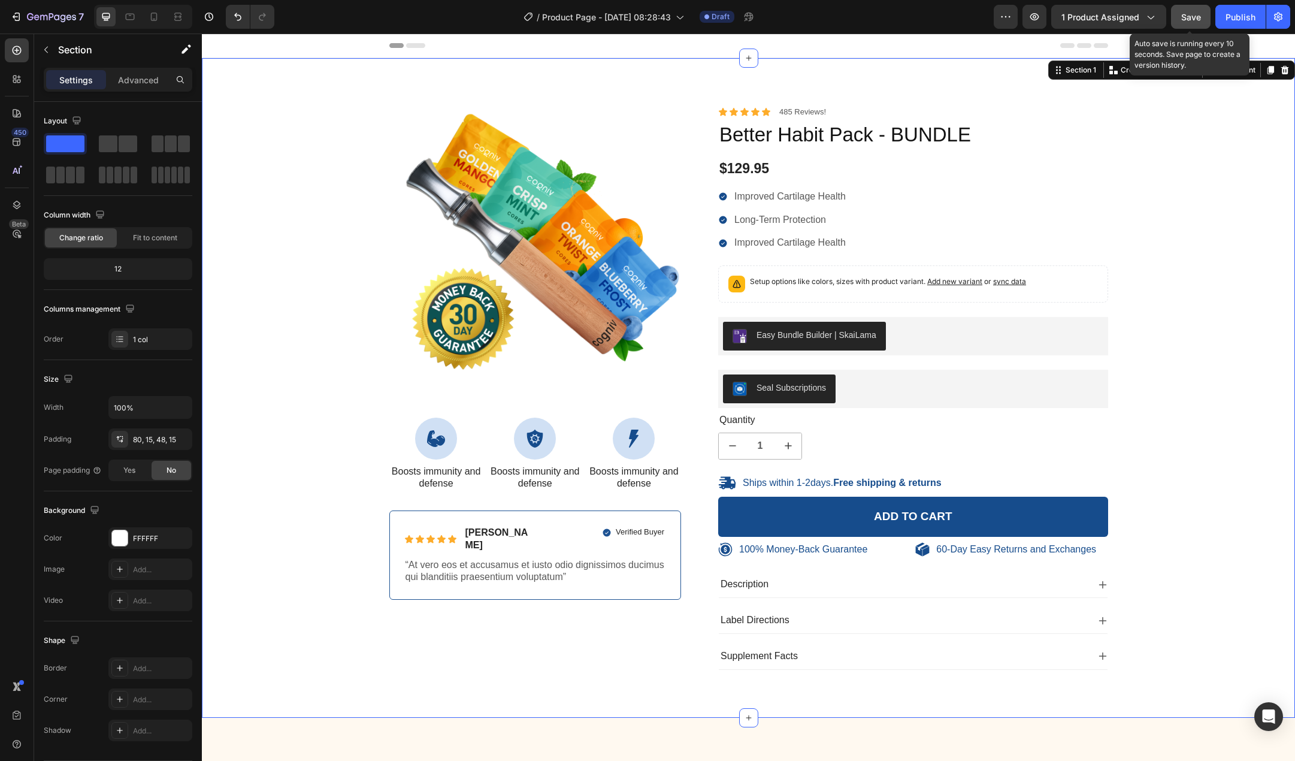
click at [1196, 18] on span "Save" at bounding box center [1191, 17] width 20 height 10
click at [1042, 18] on button "button" at bounding box center [1035, 17] width 24 height 24
click at [881, 389] on div "Seal Subscriptions" at bounding box center [913, 388] width 380 height 29
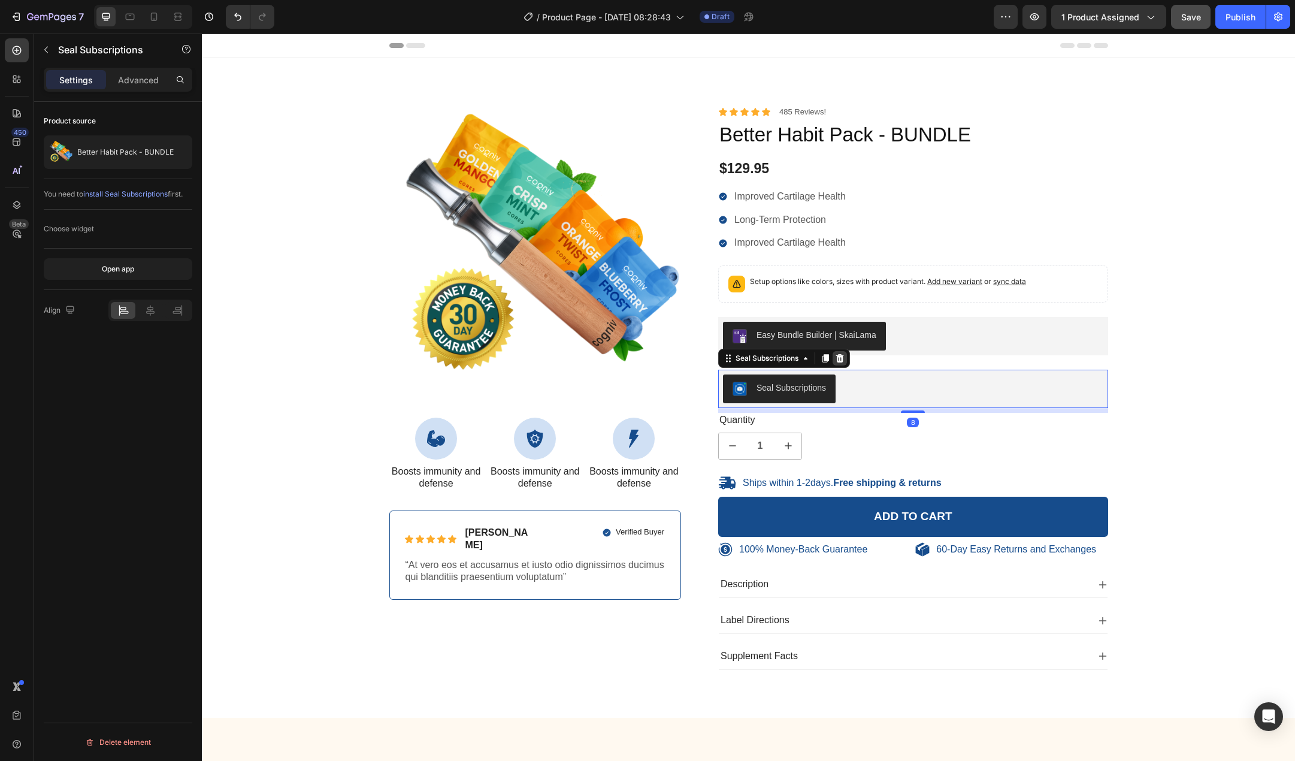
click at [839, 358] on icon at bounding box center [840, 358] width 8 height 8
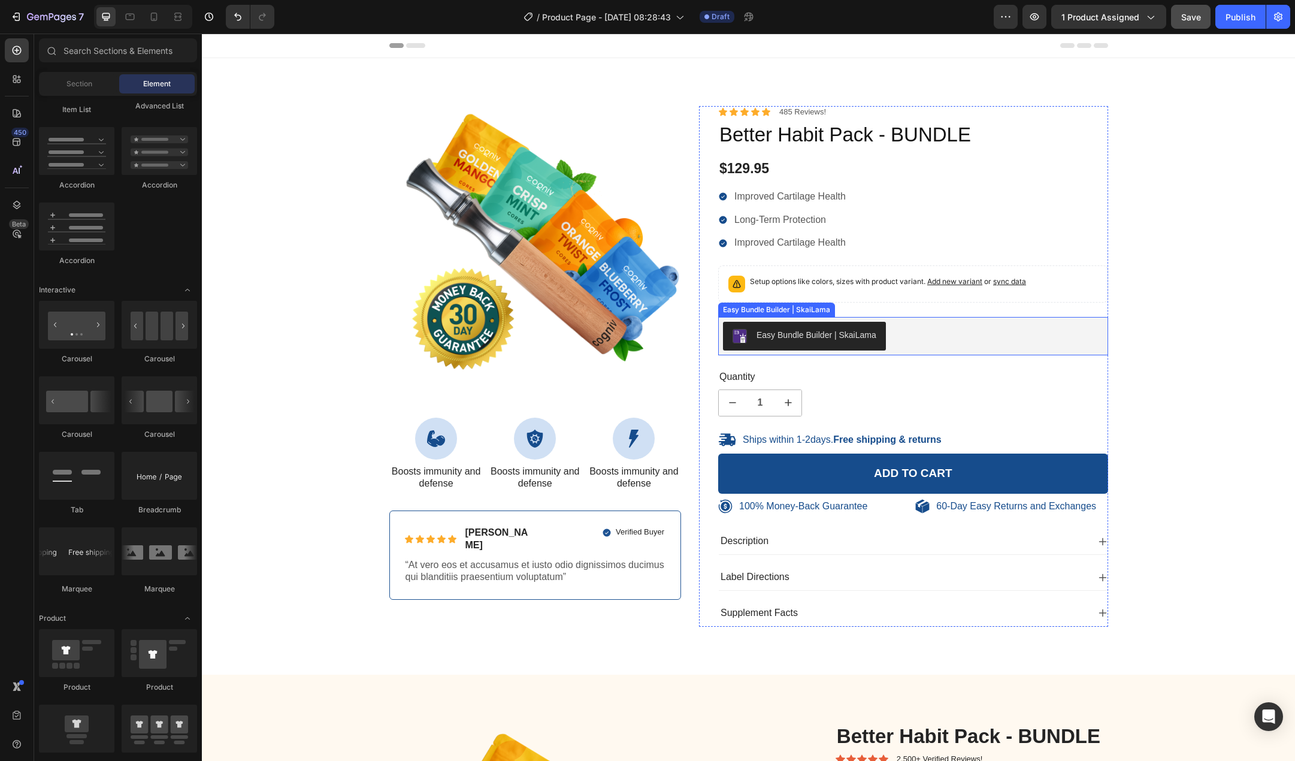
click at [930, 335] on div "Easy Bundle Builder | SkaiLama" at bounding box center [913, 336] width 380 height 29
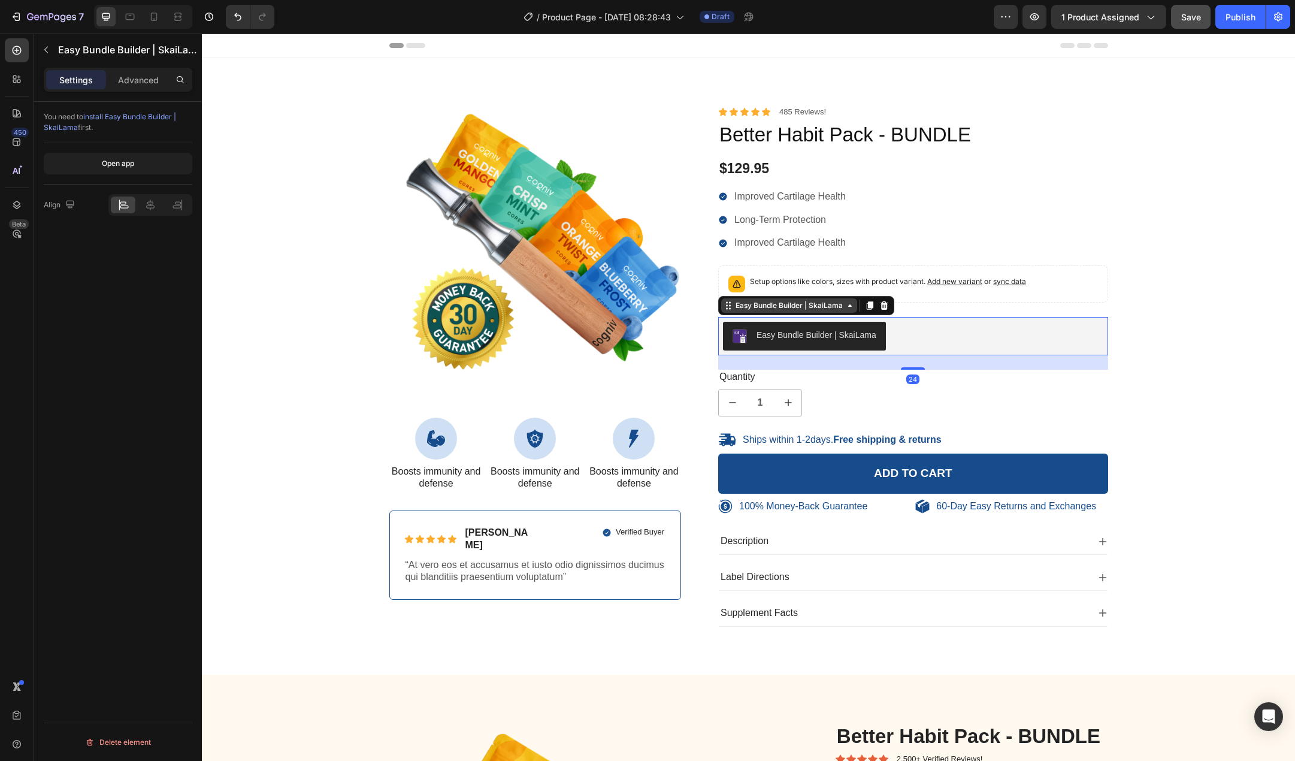
click at [845, 307] on icon at bounding box center [850, 306] width 10 height 10
click at [935, 337] on div "Easy Bundle Builder | SkaiLama" at bounding box center [913, 336] width 380 height 29
click at [1235, 14] on div "Publish" at bounding box center [1241, 17] width 30 height 13
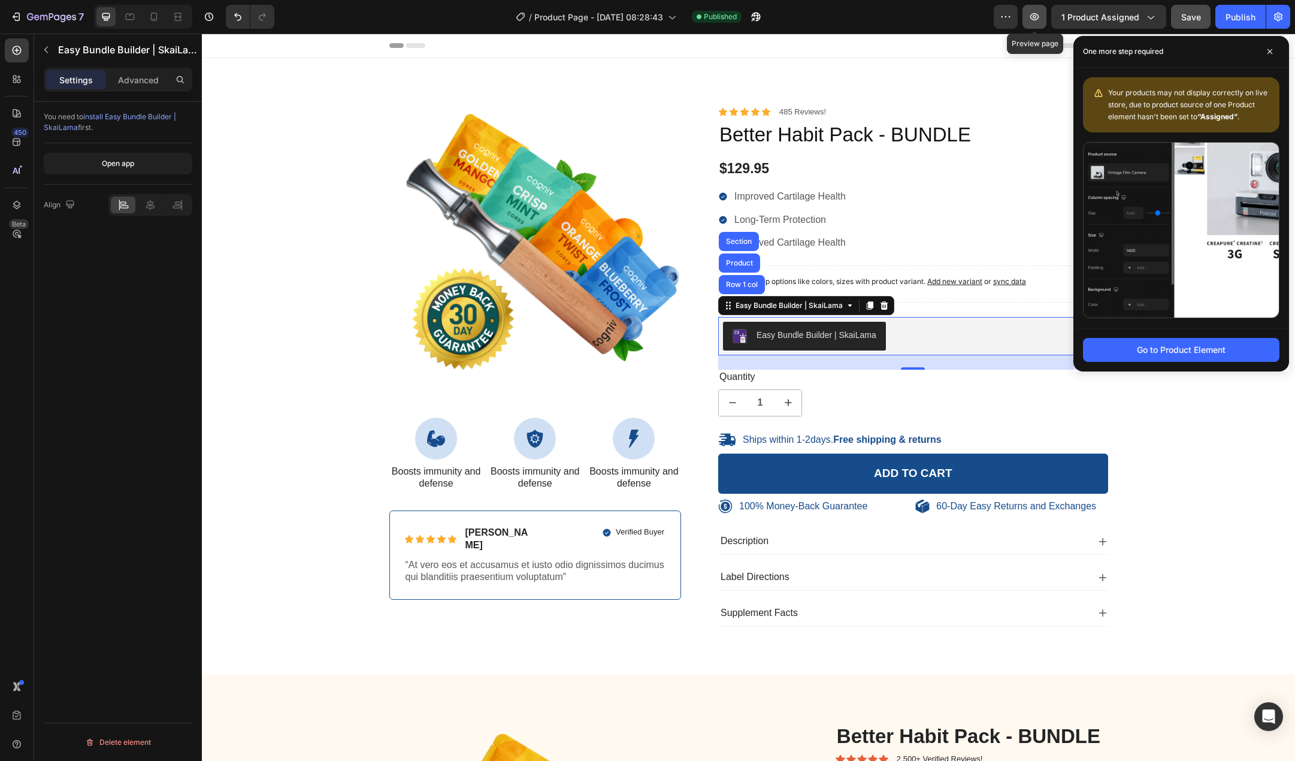
click at [1039, 19] on icon "button" at bounding box center [1034, 16] width 9 height 7
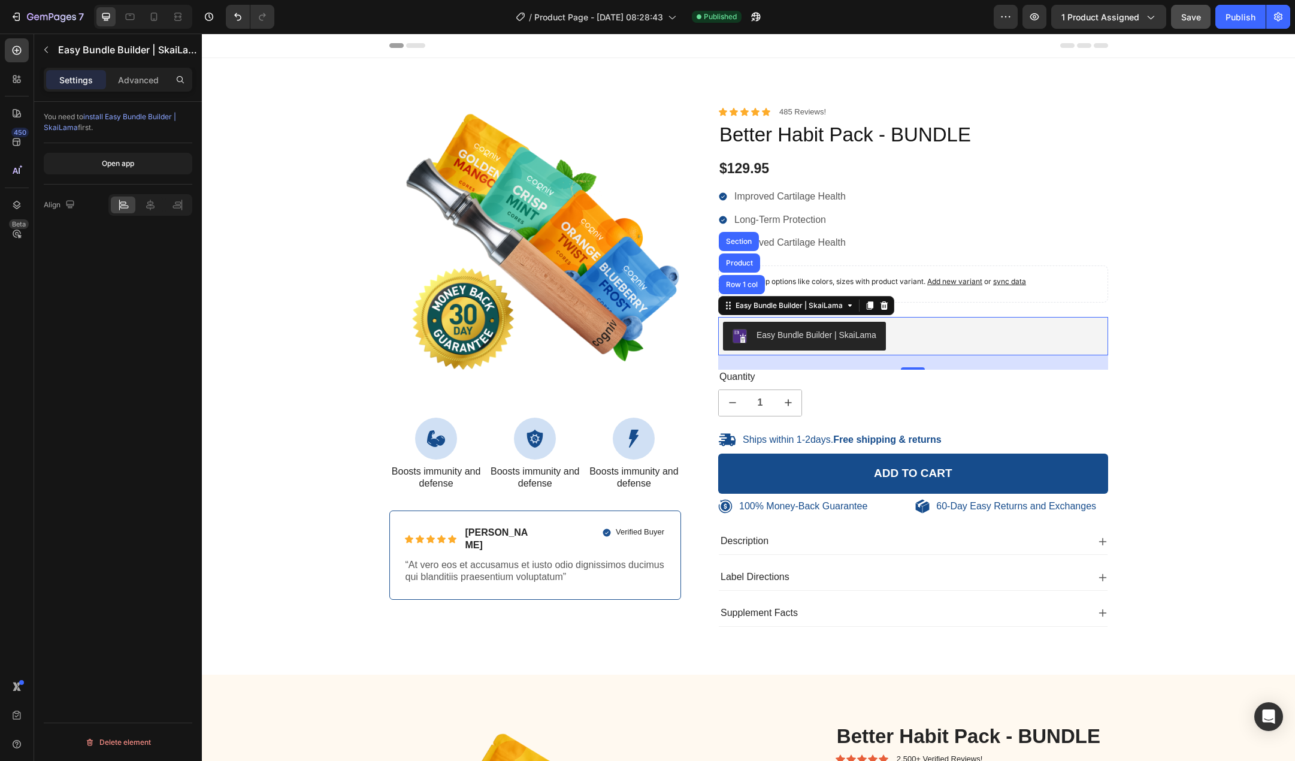
click at [933, 341] on div "Easy Bundle Builder | SkaiLama" at bounding box center [913, 336] width 380 height 29
click at [1133, 17] on span "1 product assigned" at bounding box center [1101, 17] width 78 height 13
